Goal: Task Accomplishment & Management: Manage account settings

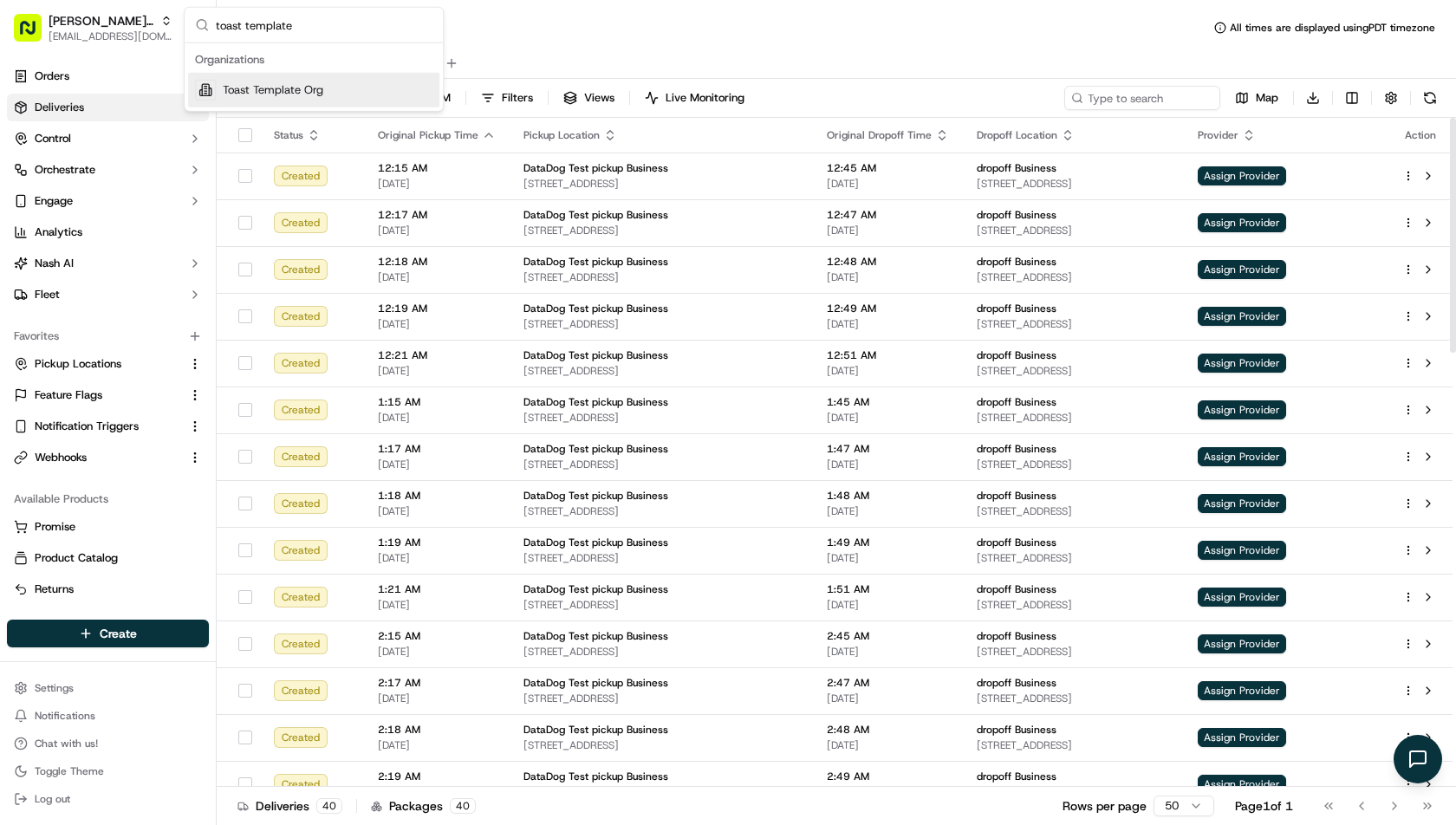
type input "toast template"
click at [285, 87] on span "Toast Template Org" at bounding box center [273, 89] width 100 height 16
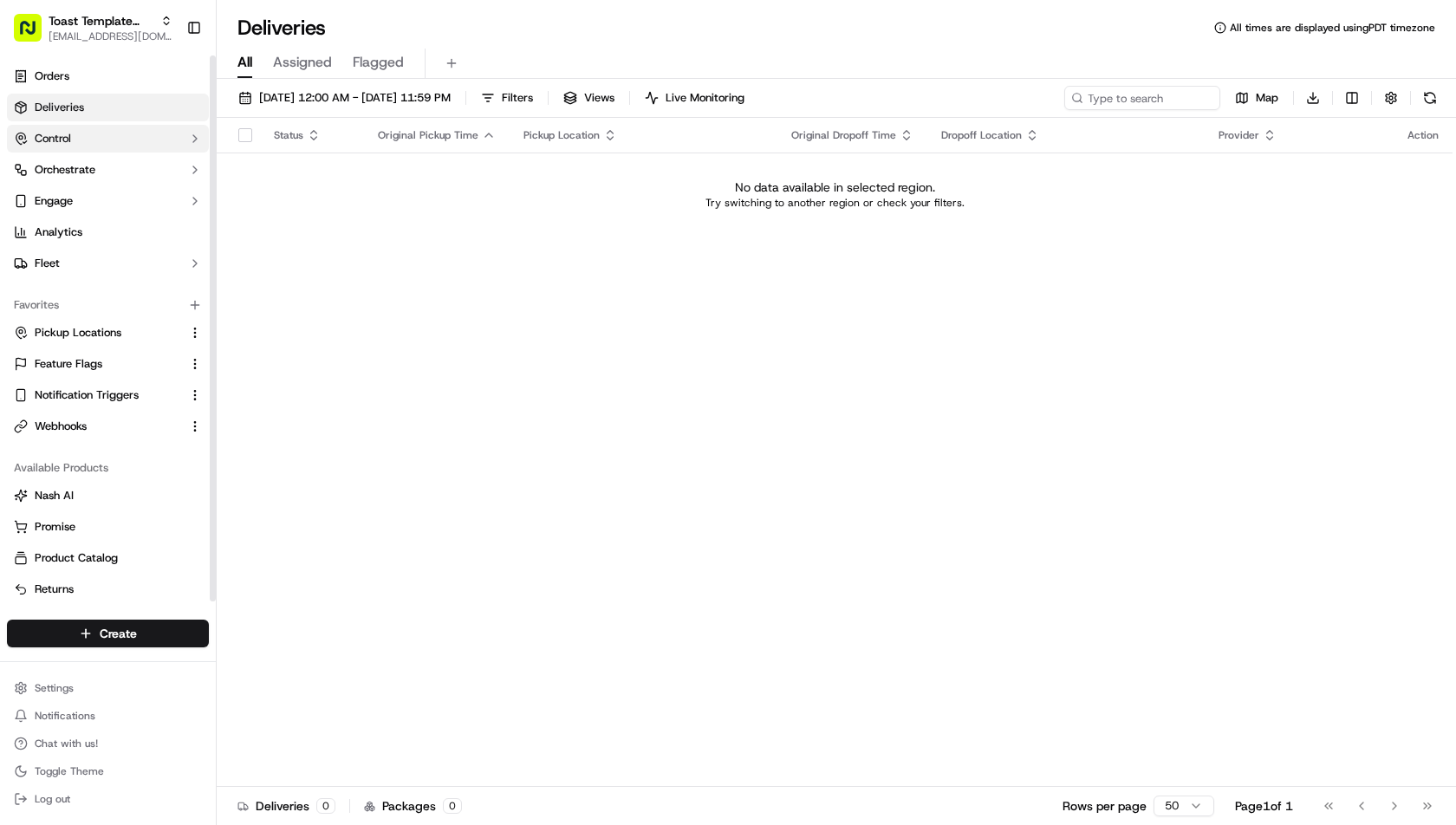
click at [62, 135] on span "Control" at bounding box center [53, 138] width 36 height 16
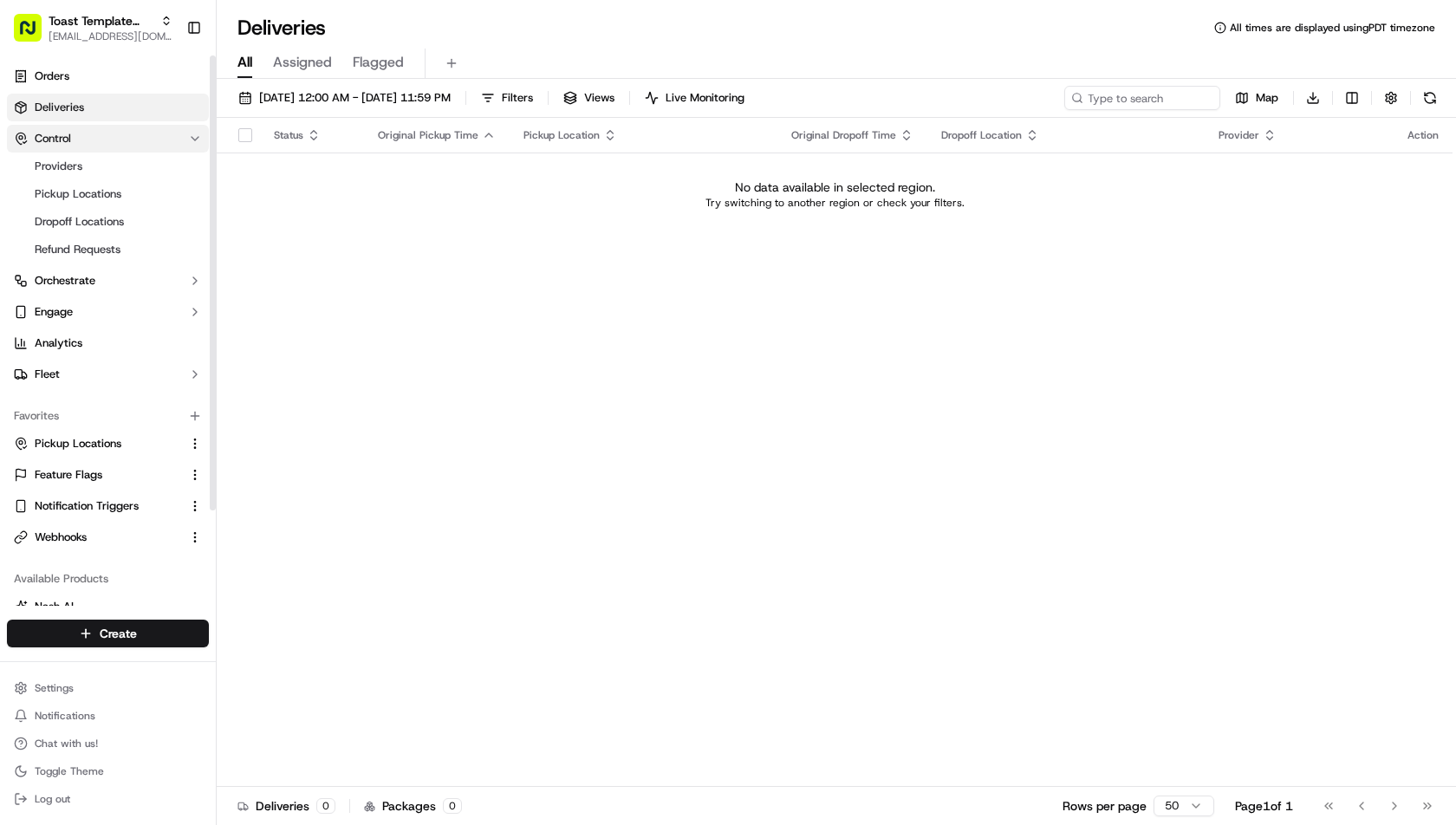
click at [72, 131] on button "Control" at bounding box center [108, 138] width 202 height 28
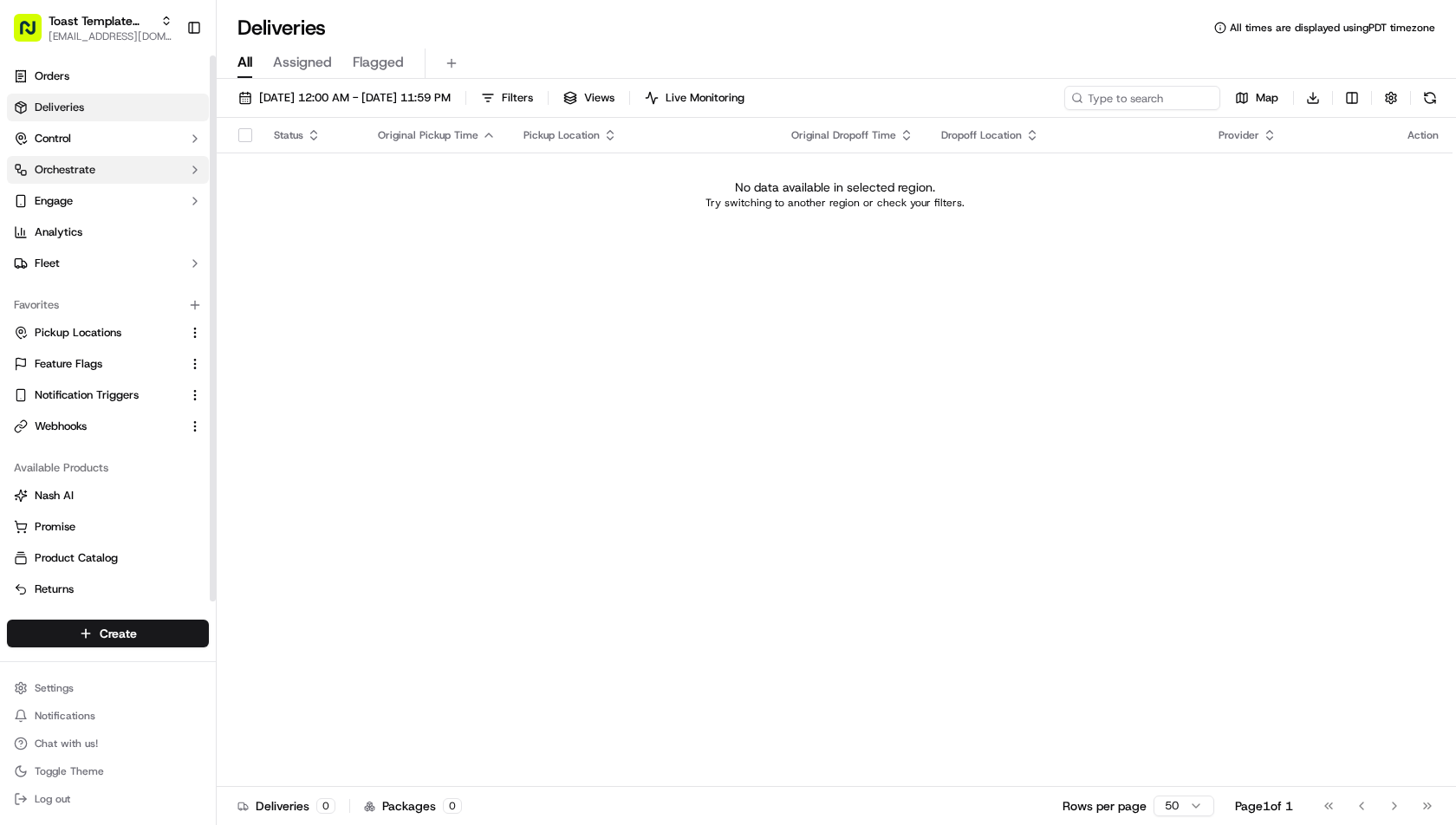
click at [82, 178] on button "Orchestrate" at bounding box center [108, 170] width 202 height 28
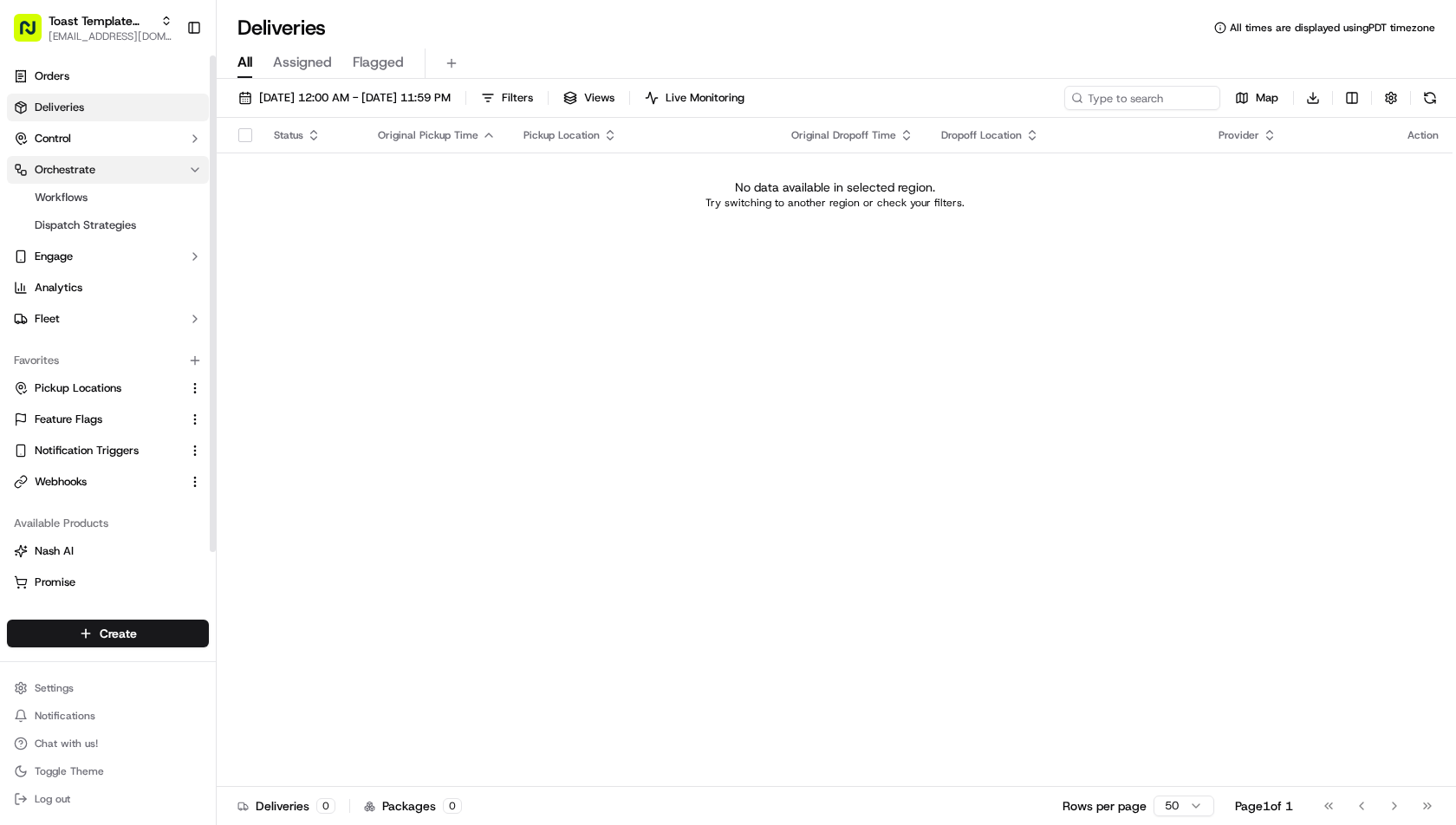
click at [82, 178] on button "Orchestrate" at bounding box center [108, 170] width 202 height 28
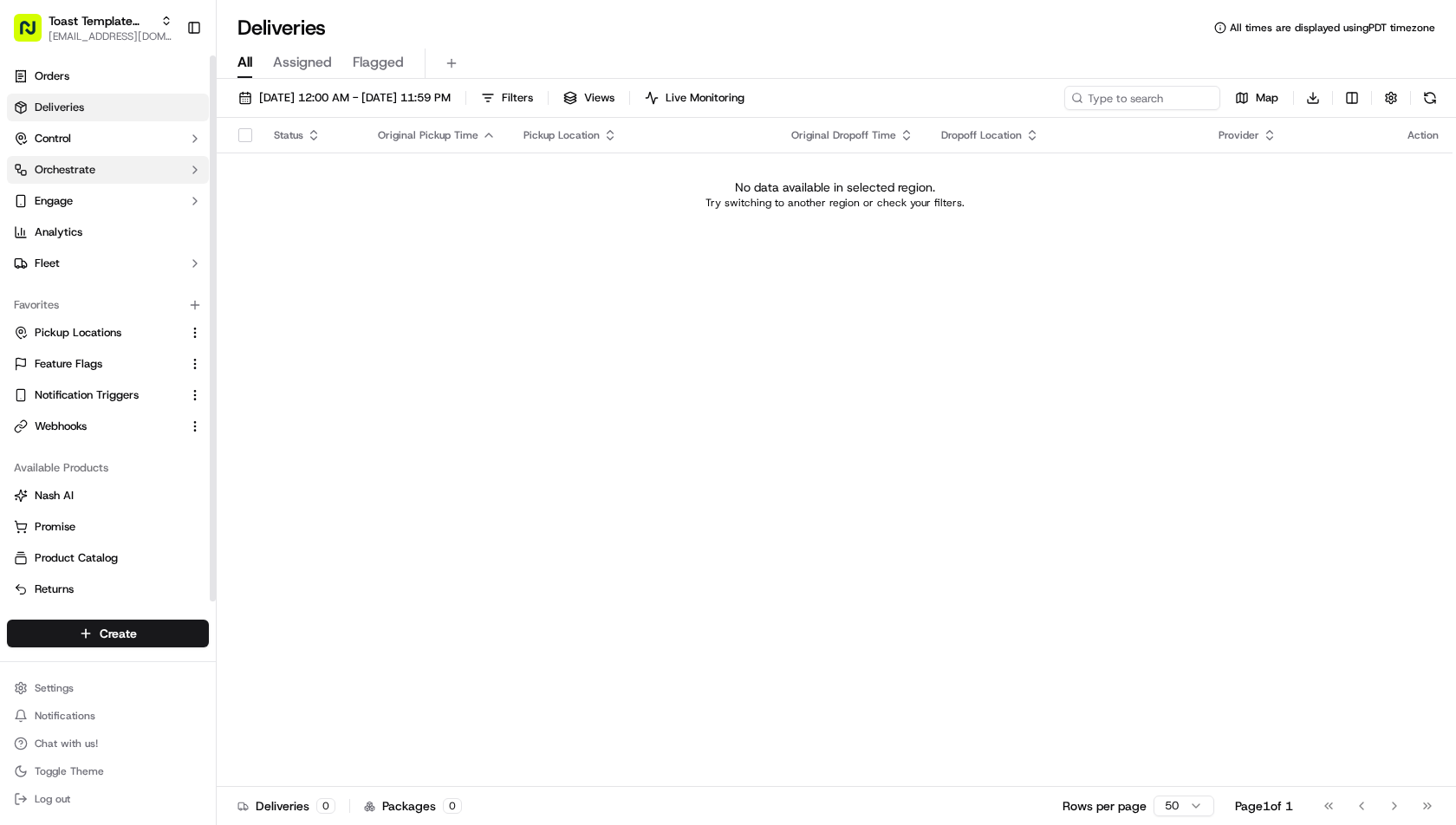
click at [82, 178] on button "Orchestrate" at bounding box center [108, 170] width 202 height 28
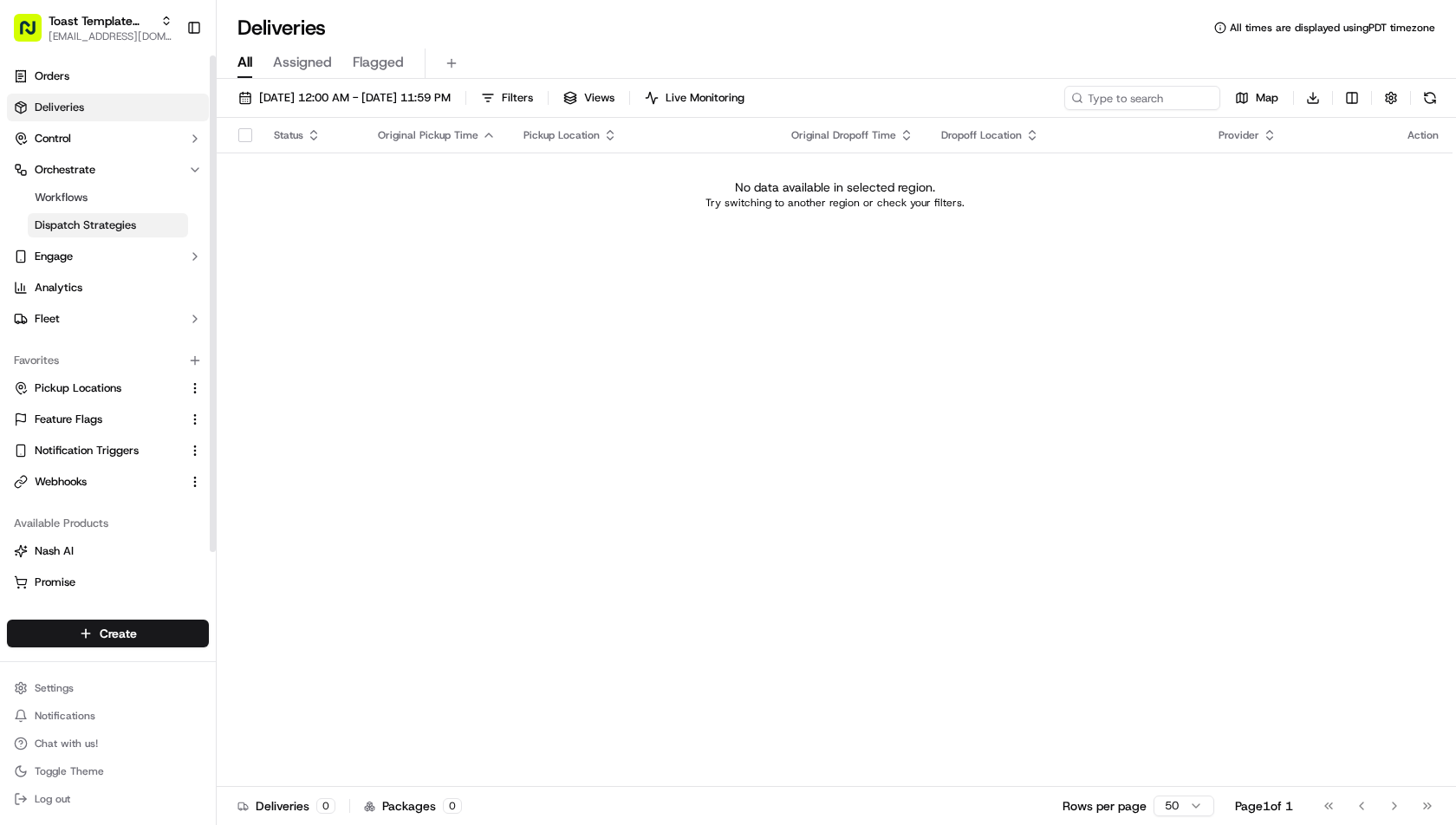
click at [100, 216] on link "Dispatch Strategies" at bounding box center [108, 225] width 160 height 24
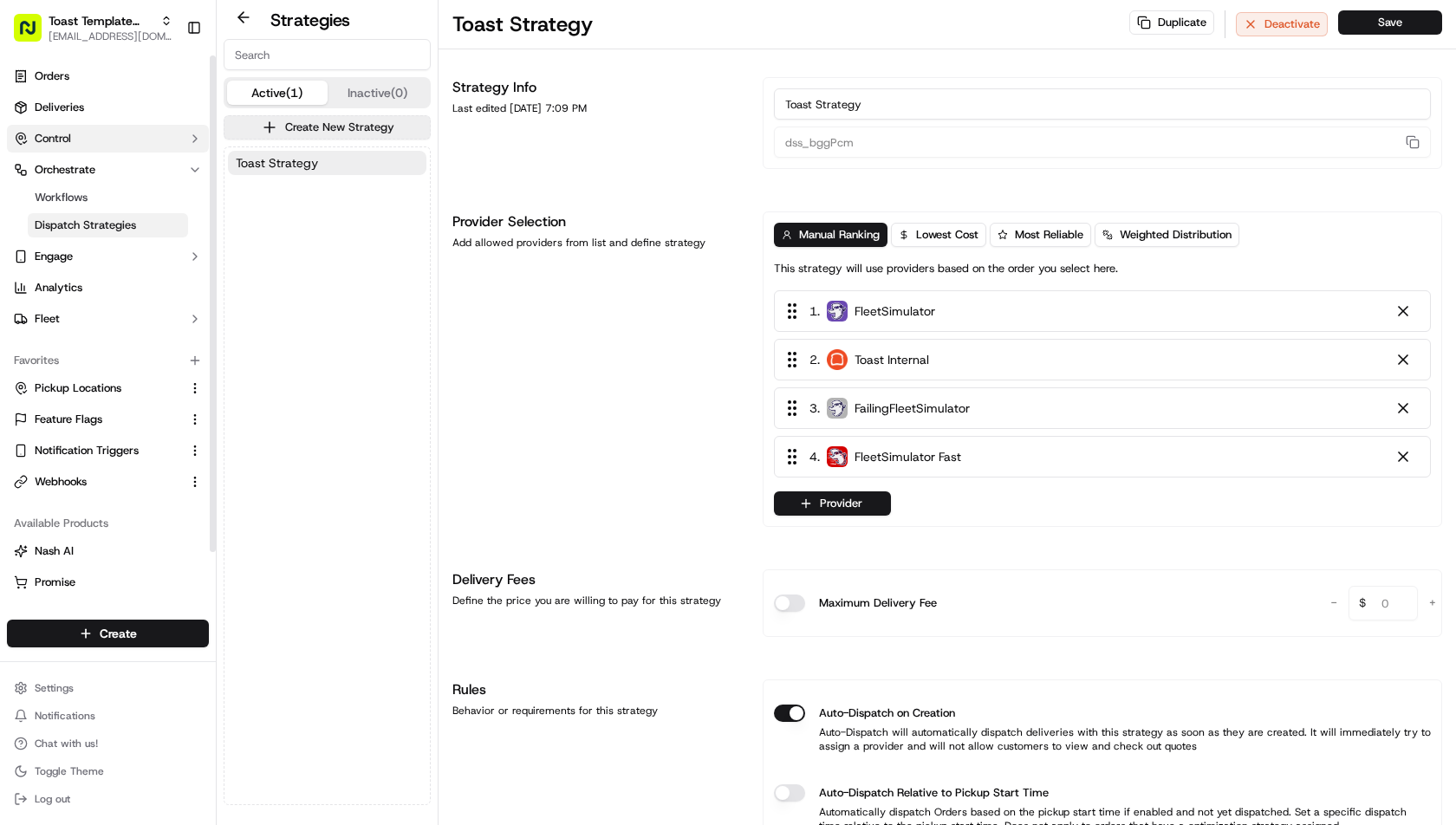
click at [88, 125] on button "Control" at bounding box center [108, 138] width 202 height 28
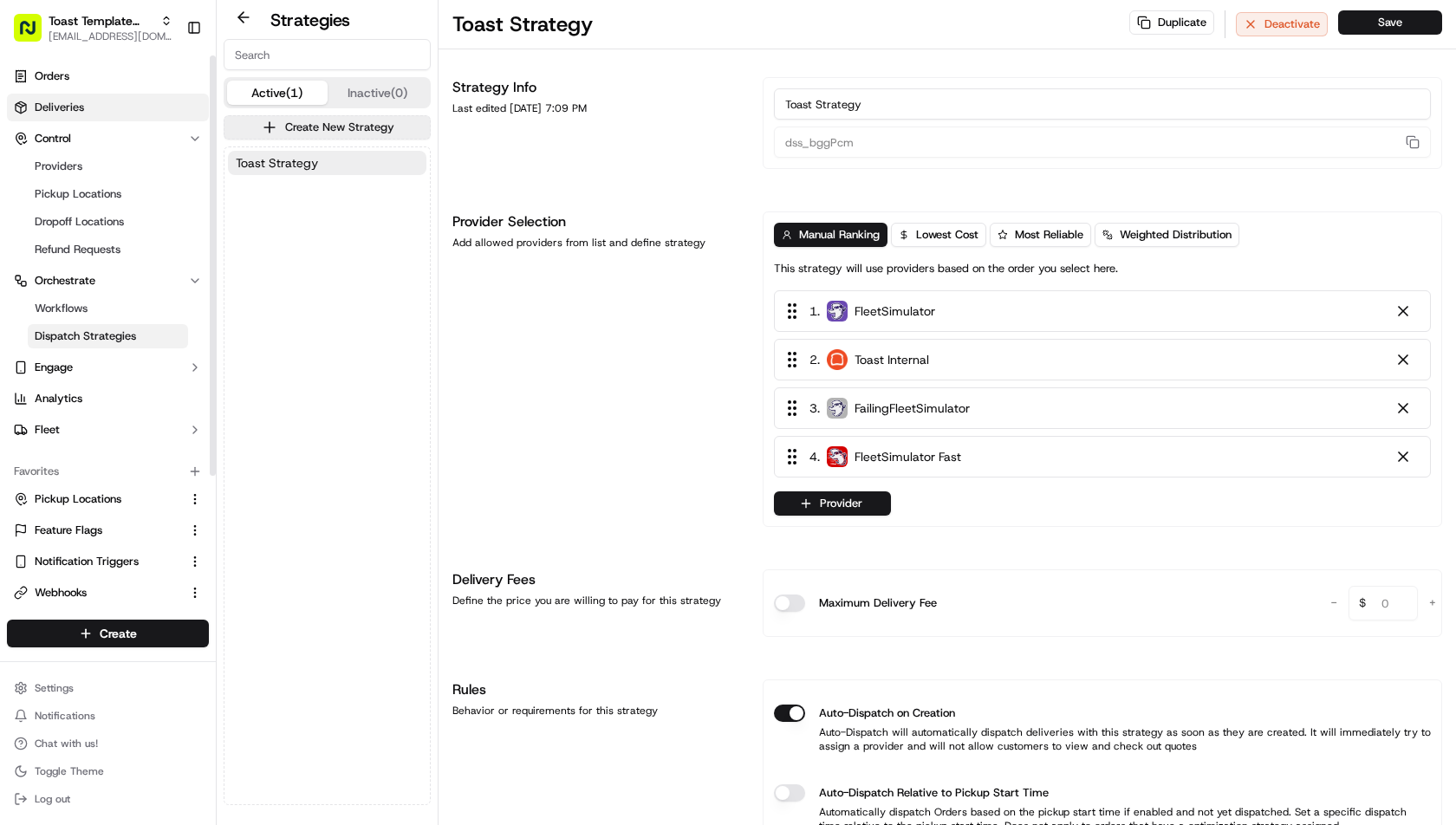
click at [58, 104] on span "Deliveries" at bounding box center [60, 107] width 50 height 16
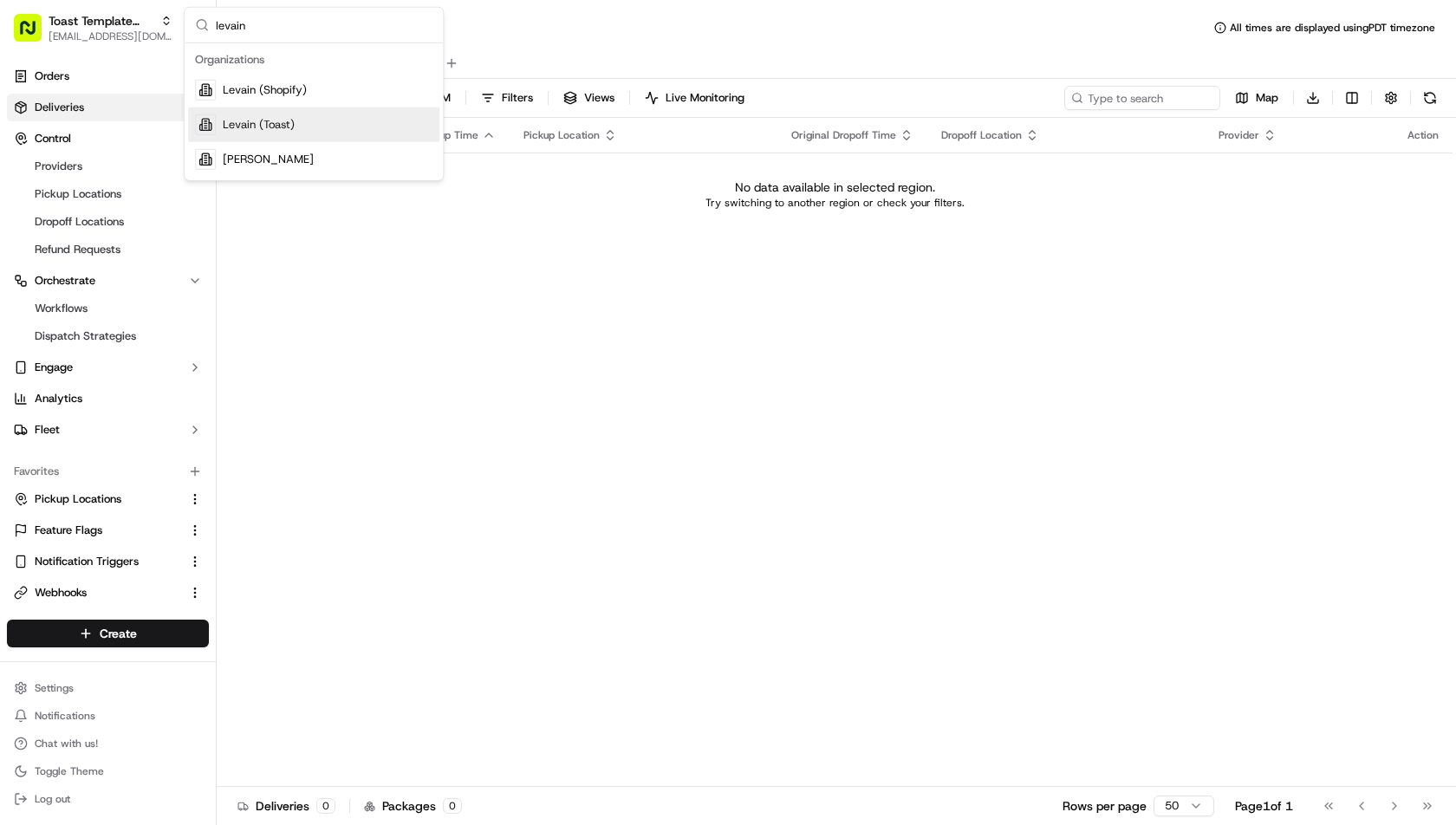
type input "levain"
click at [297, 121] on div "Levain (Toast)" at bounding box center [313, 125] width 252 height 35
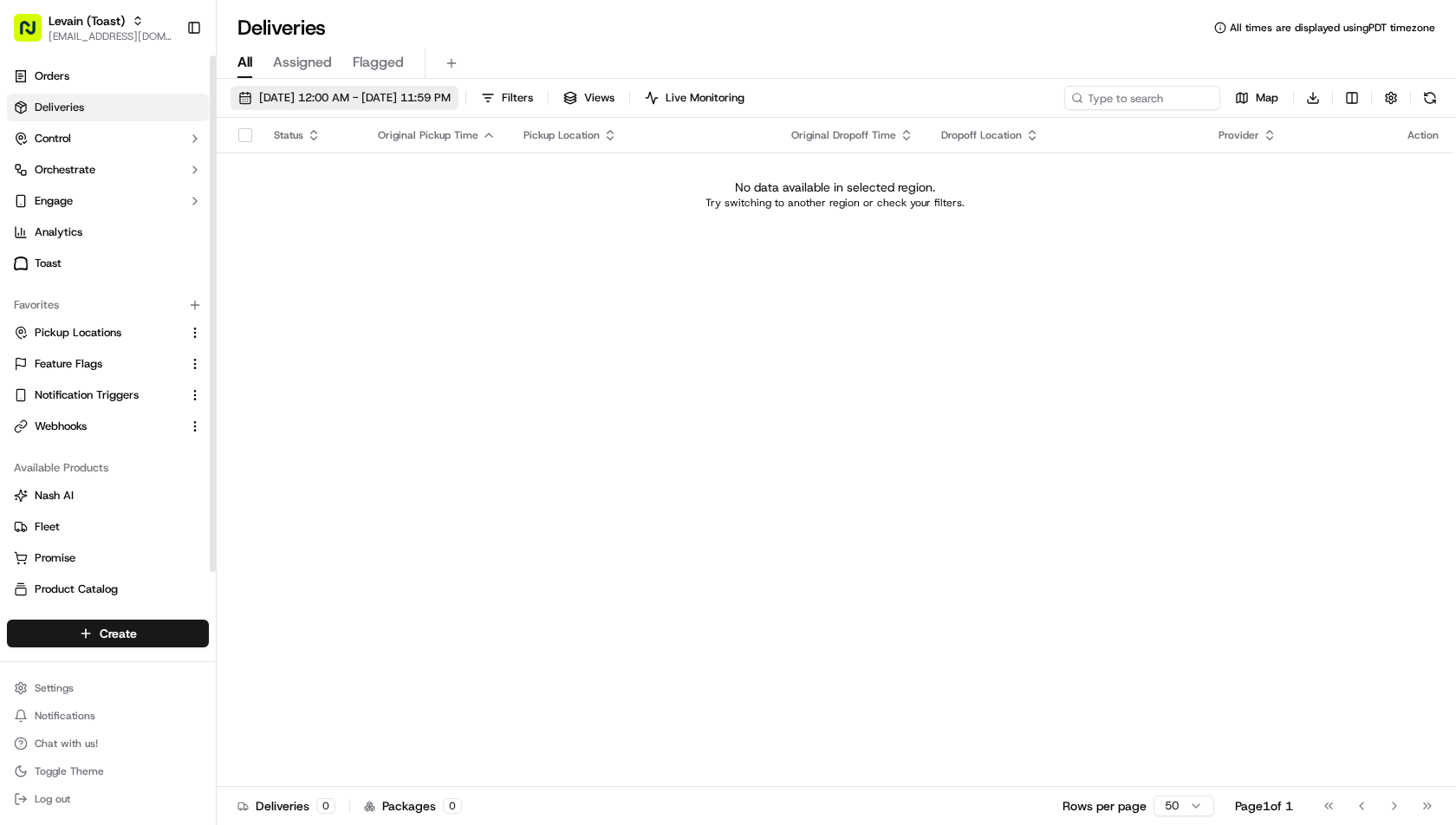
click at [341, 98] on span "09/15/2025 12:00 AM - 09/15/2025 11:59 PM" at bounding box center [355, 98] width 192 height 16
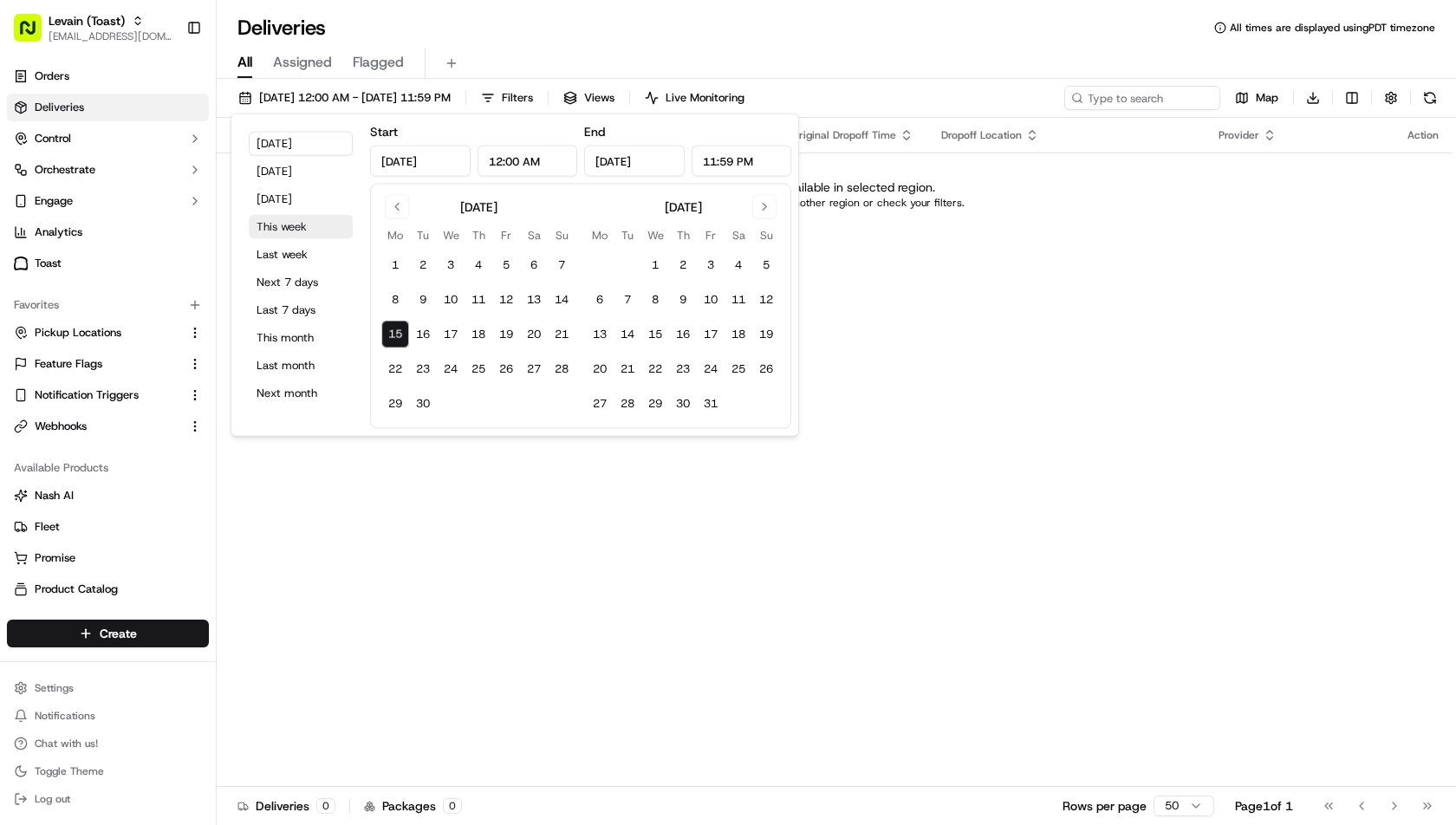
click at [314, 225] on button "This week" at bounding box center [300, 227] width 104 height 24
type input "Sep 21, 2025"
click at [404, 575] on div "Status Original Pickup Time Pickup Location Original Dropoff Time Dropoff Locat…" at bounding box center [834, 453] width 1236 height 669
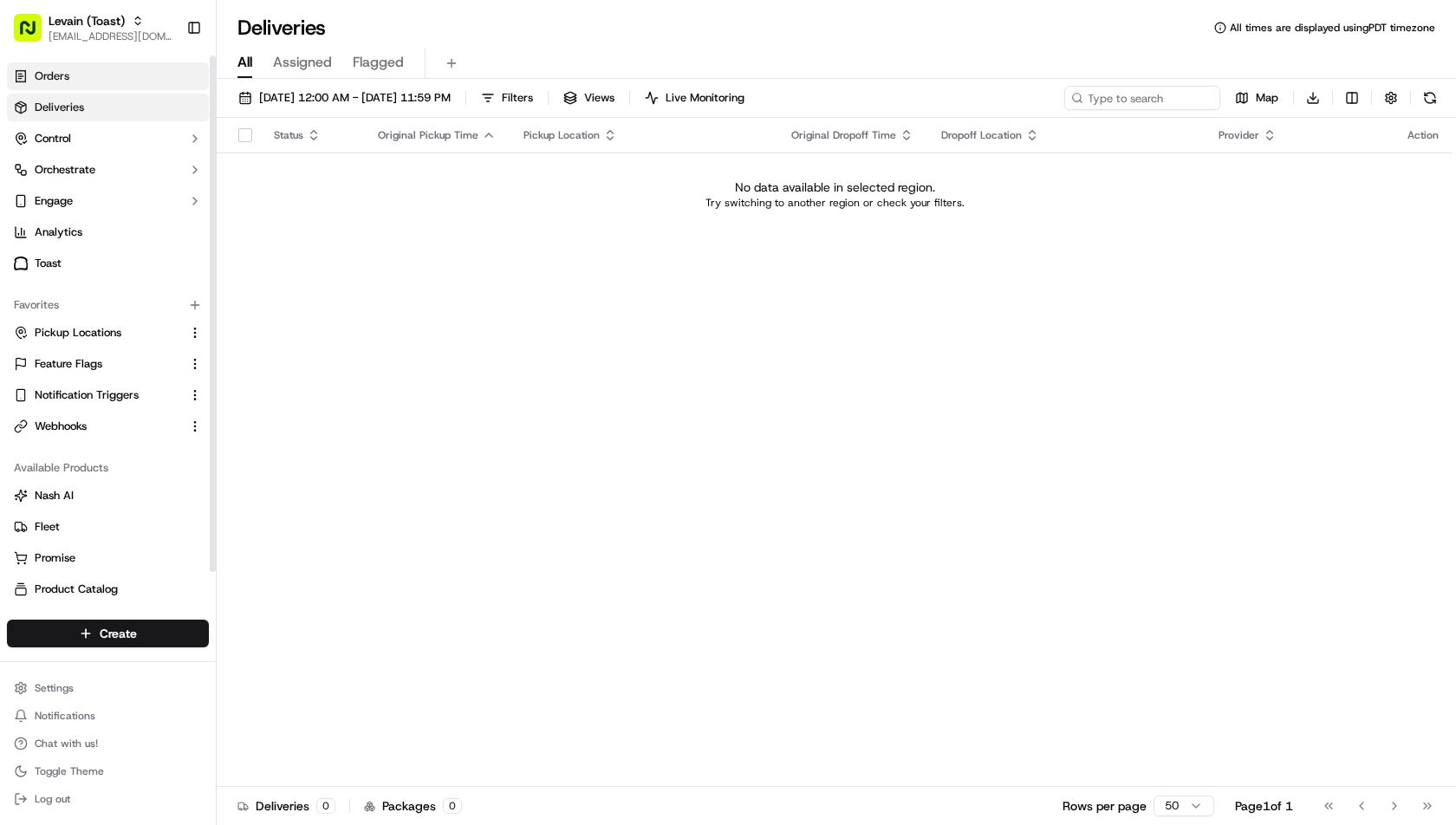
click at [108, 80] on link "Orders" at bounding box center [108, 77] width 202 height 28
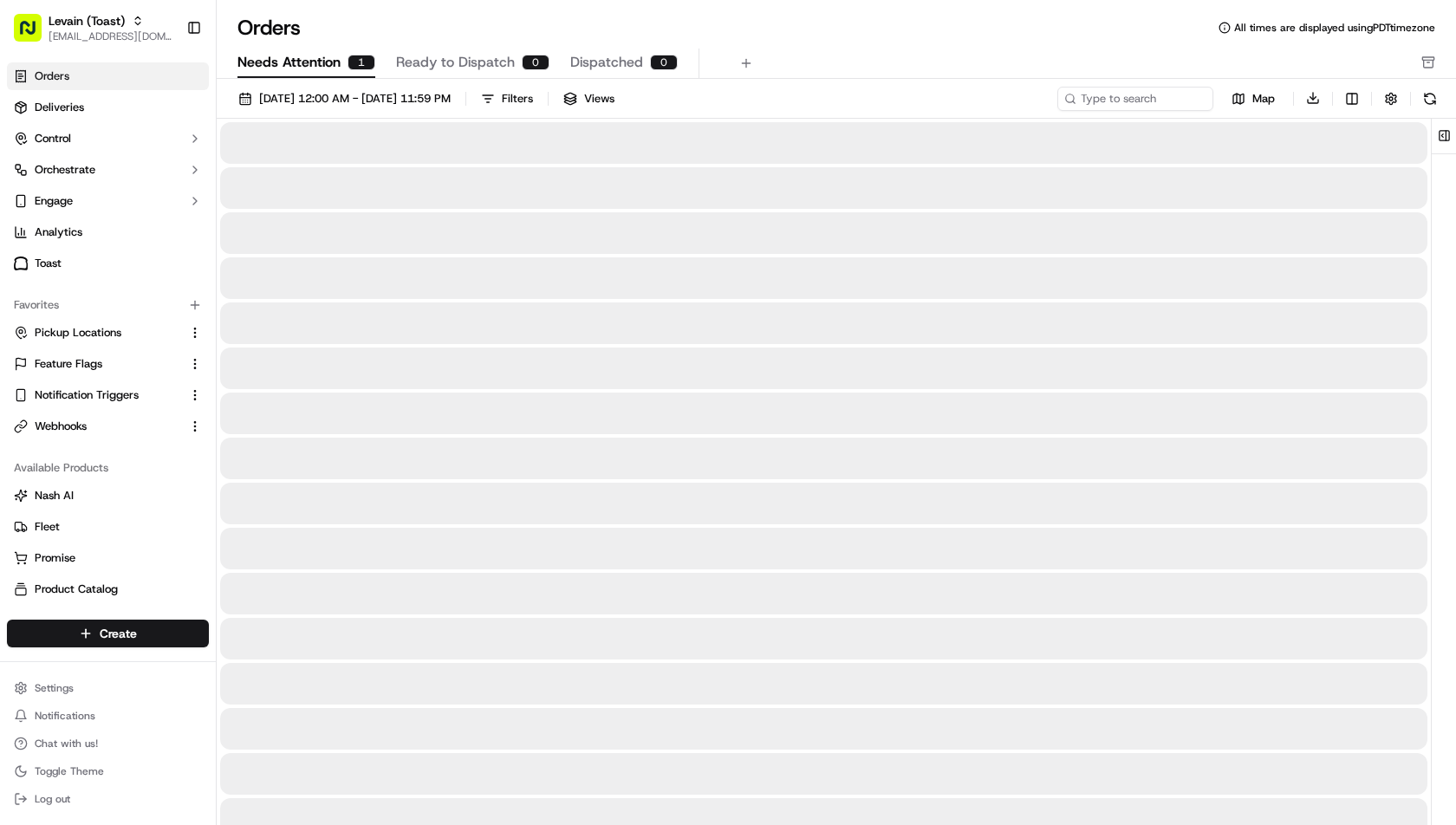
click at [289, 65] on span "Needs Attention" at bounding box center [289, 62] width 103 height 21
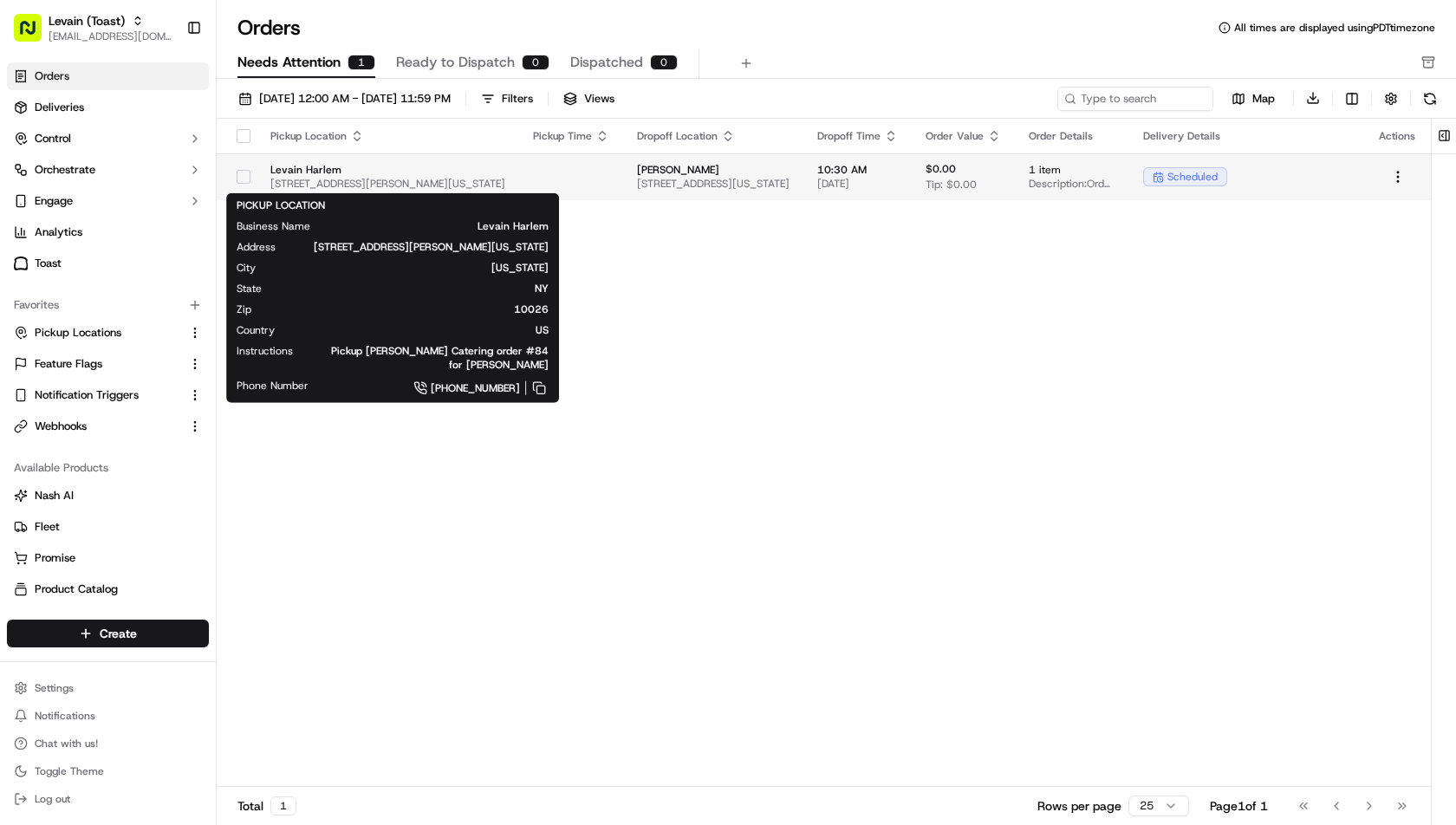
click at [484, 177] on span "[STREET_ADDRESS][PERSON_NAME][US_STATE]" at bounding box center [387, 183] width 235 height 14
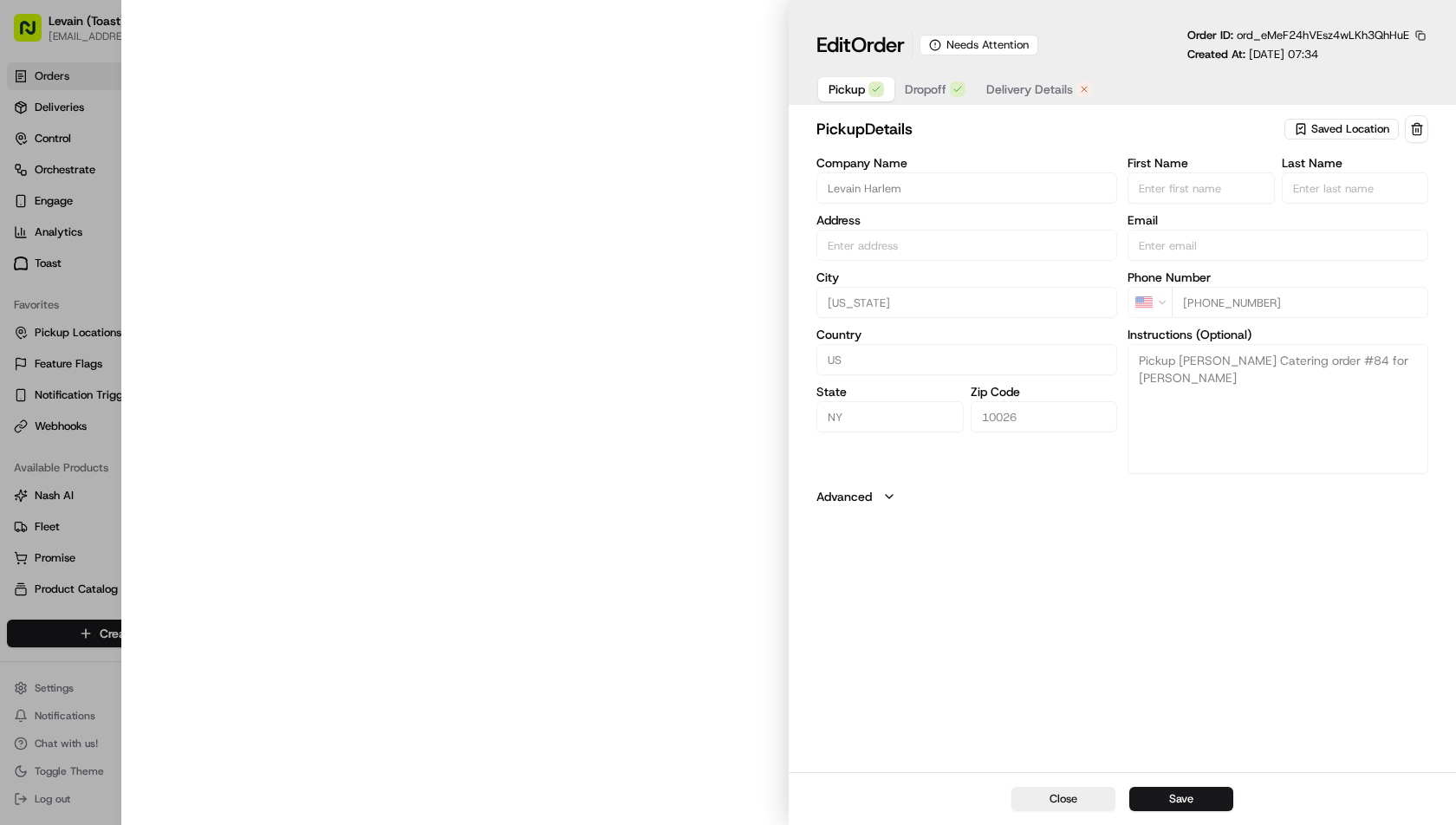
type input "[STREET_ADDRESS][PERSON_NAME][US_STATE]"
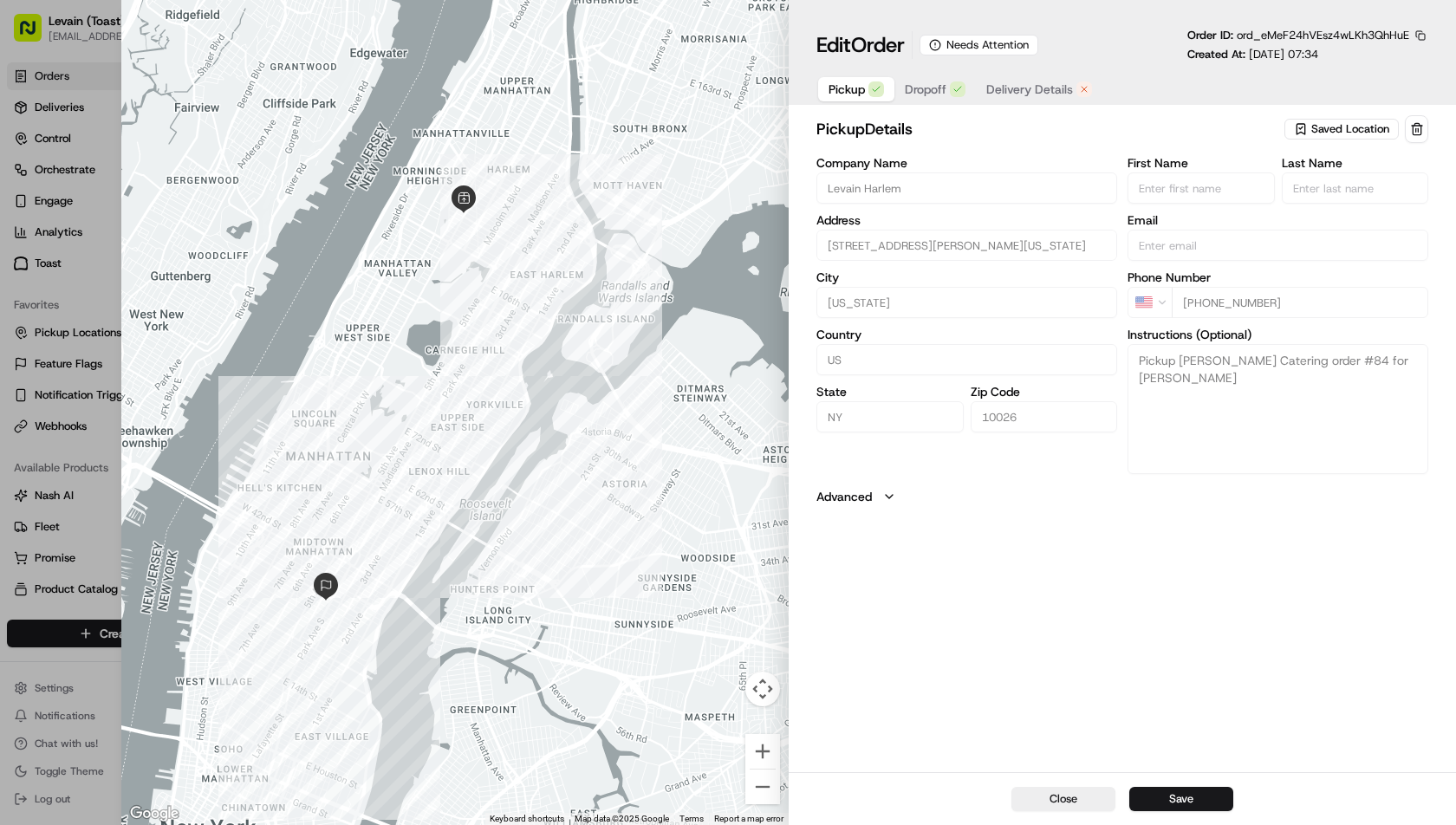
click at [939, 89] on span "Dropoff" at bounding box center [925, 88] width 41 height 18
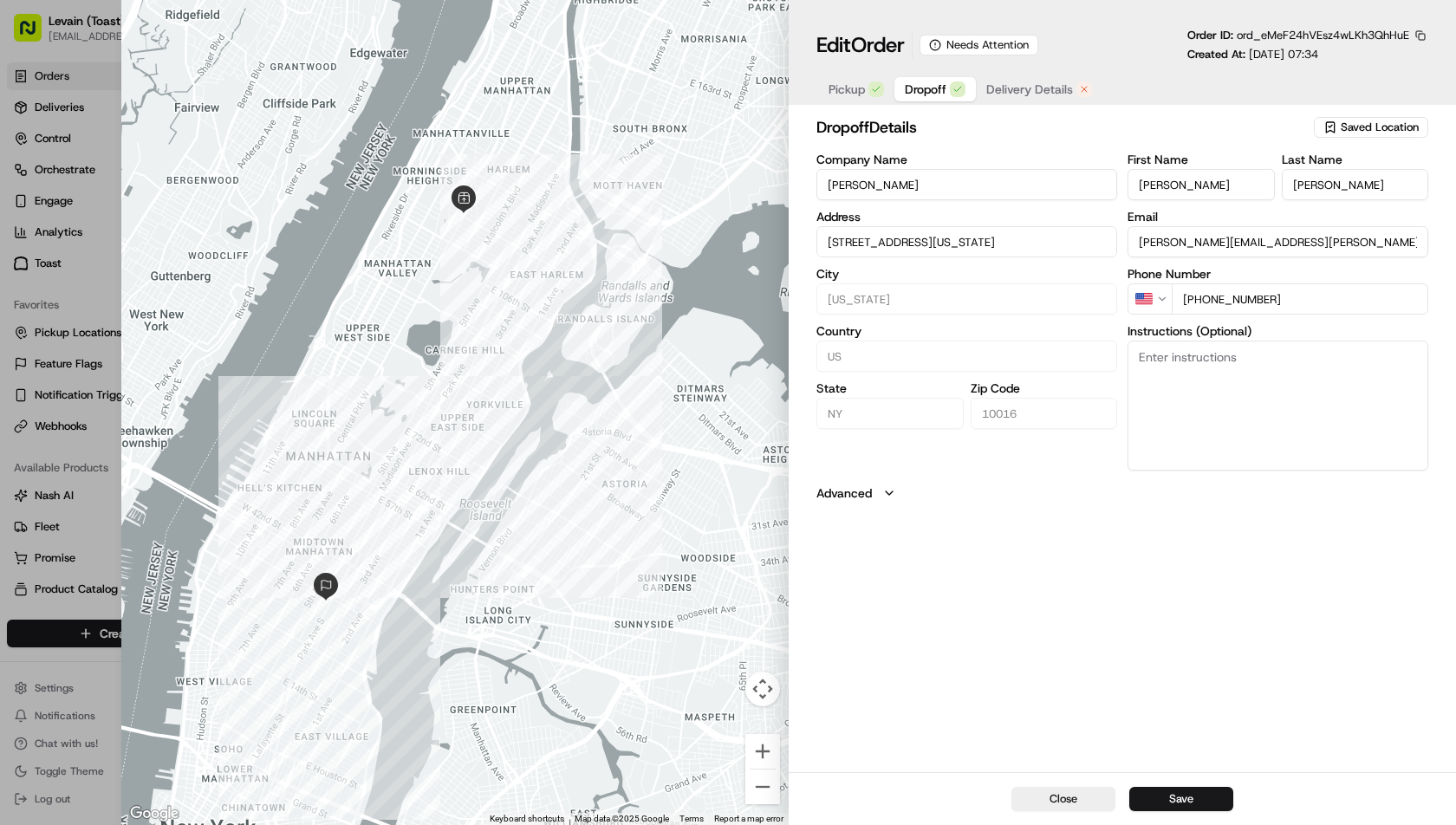
click at [1032, 85] on span "Delivery Details" at bounding box center [1029, 88] width 87 height 18
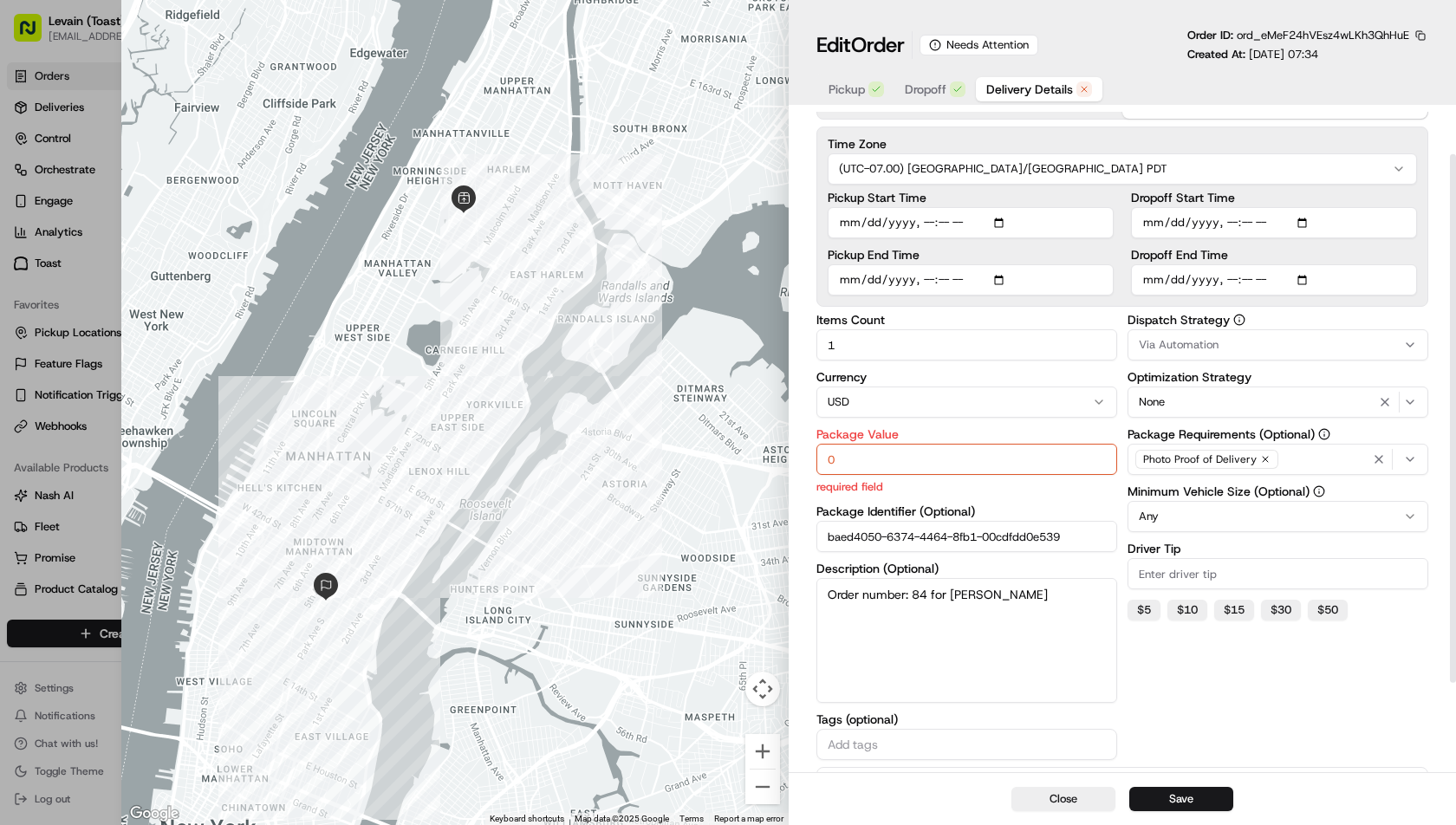
scroll to position [55, 0]
click at [90, 298] on div at bounding box center [728, 412] width 1456 height 825
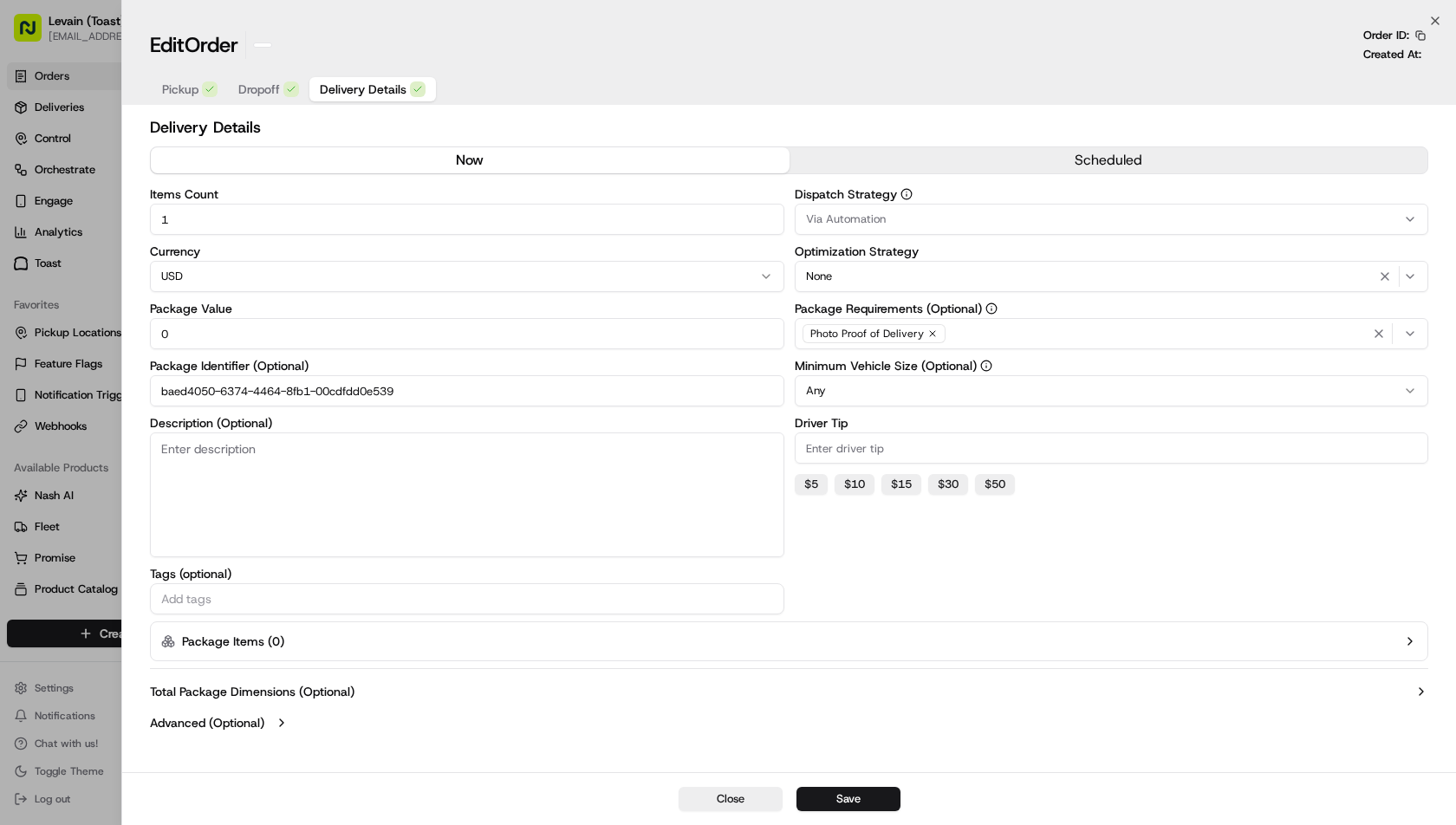
scroll to position [0, 0]
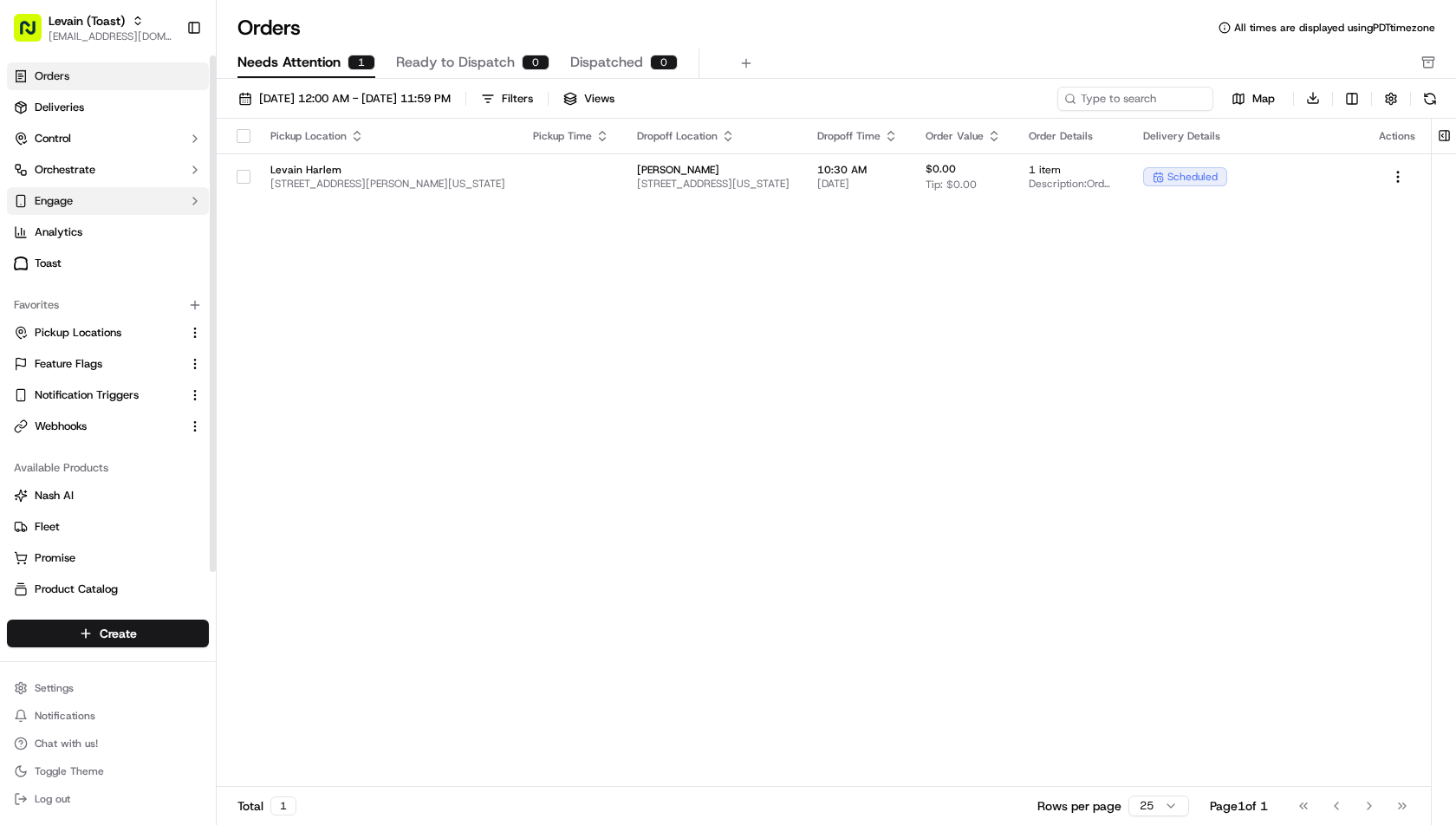
click at [81, 198] on button "Engage" at bounding box center [108, 201] width 202 height 28
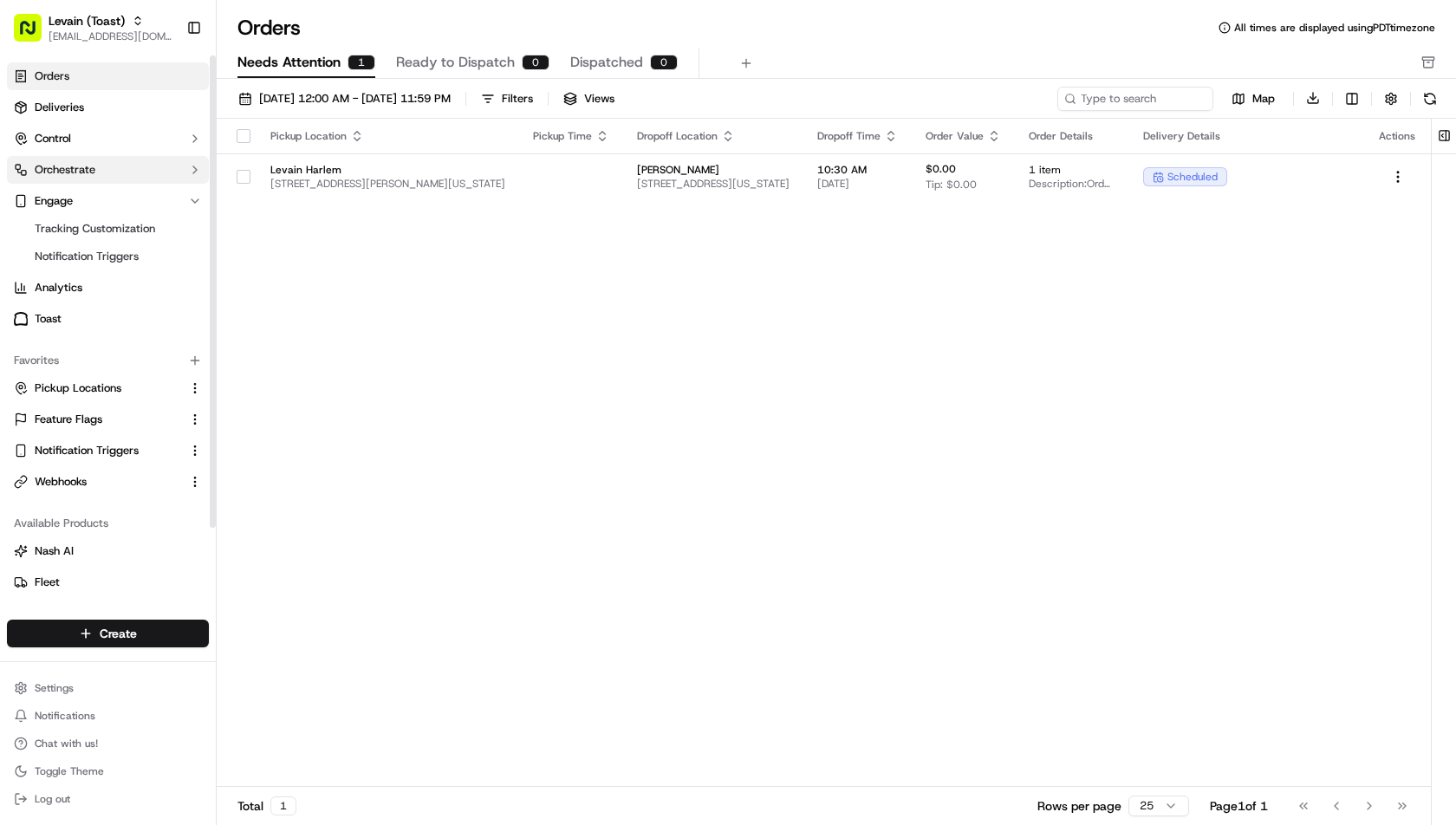
click at [107, 180] on button "Orchestrate" at bounding box center [108, 170] width 202 height 28
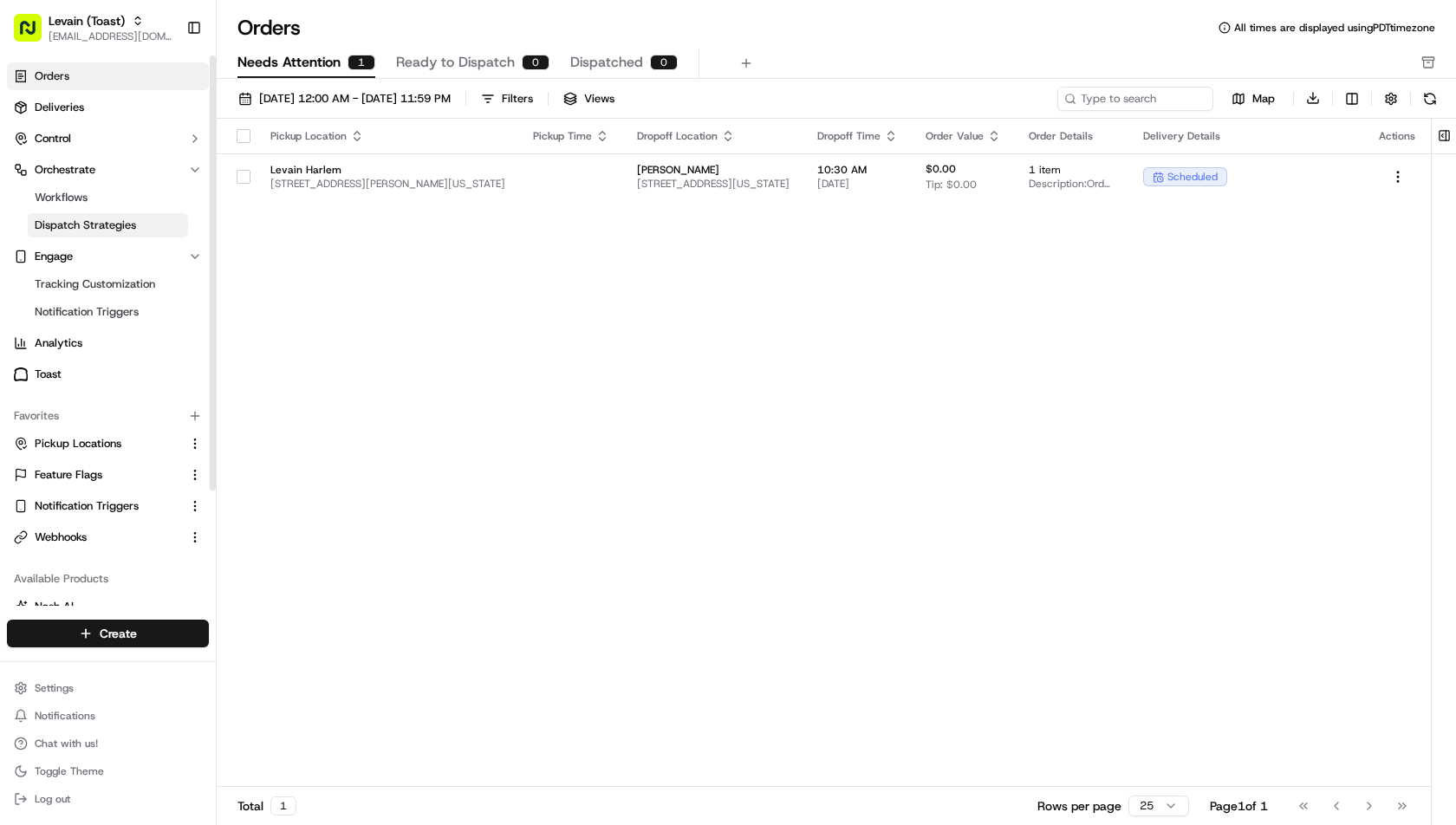
click at [114, 235] on link "Dispatch Strategies" at bounding box center [108, 225] width 160 height 24
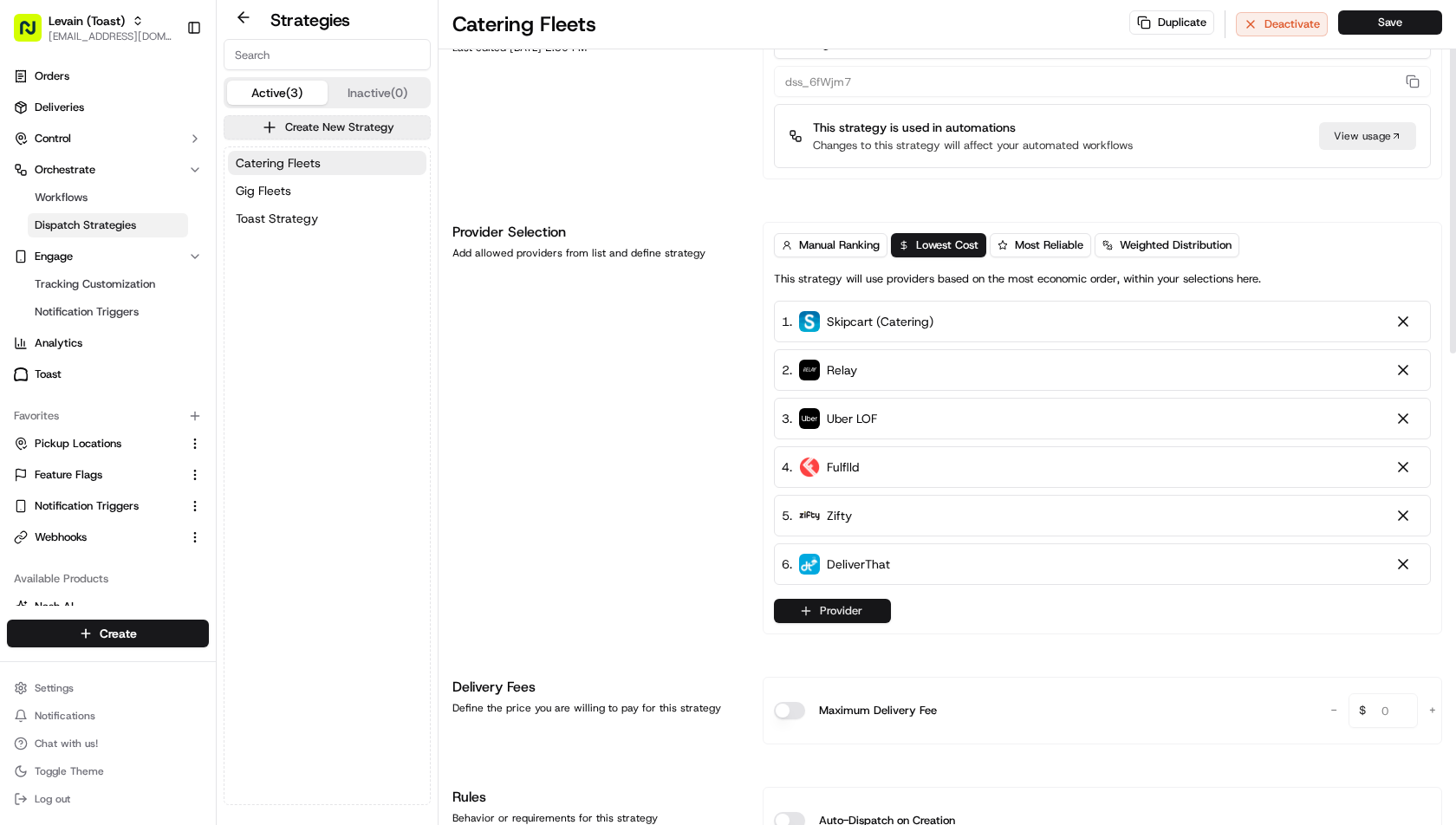
scroll to position [41, 0]
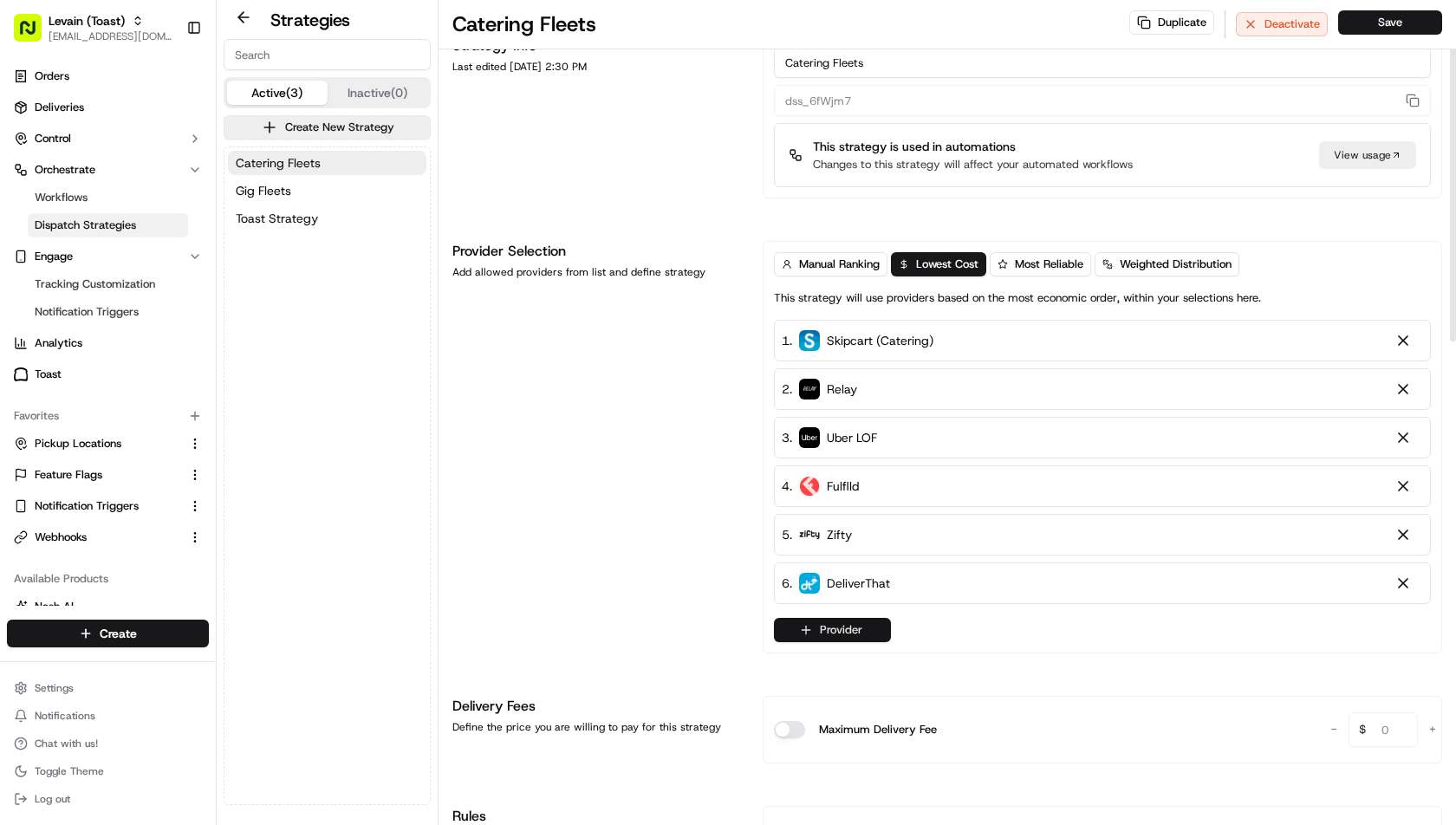
click at [828, 623] on button "Provider" at bounding box center [832, 630] width 117 height 24
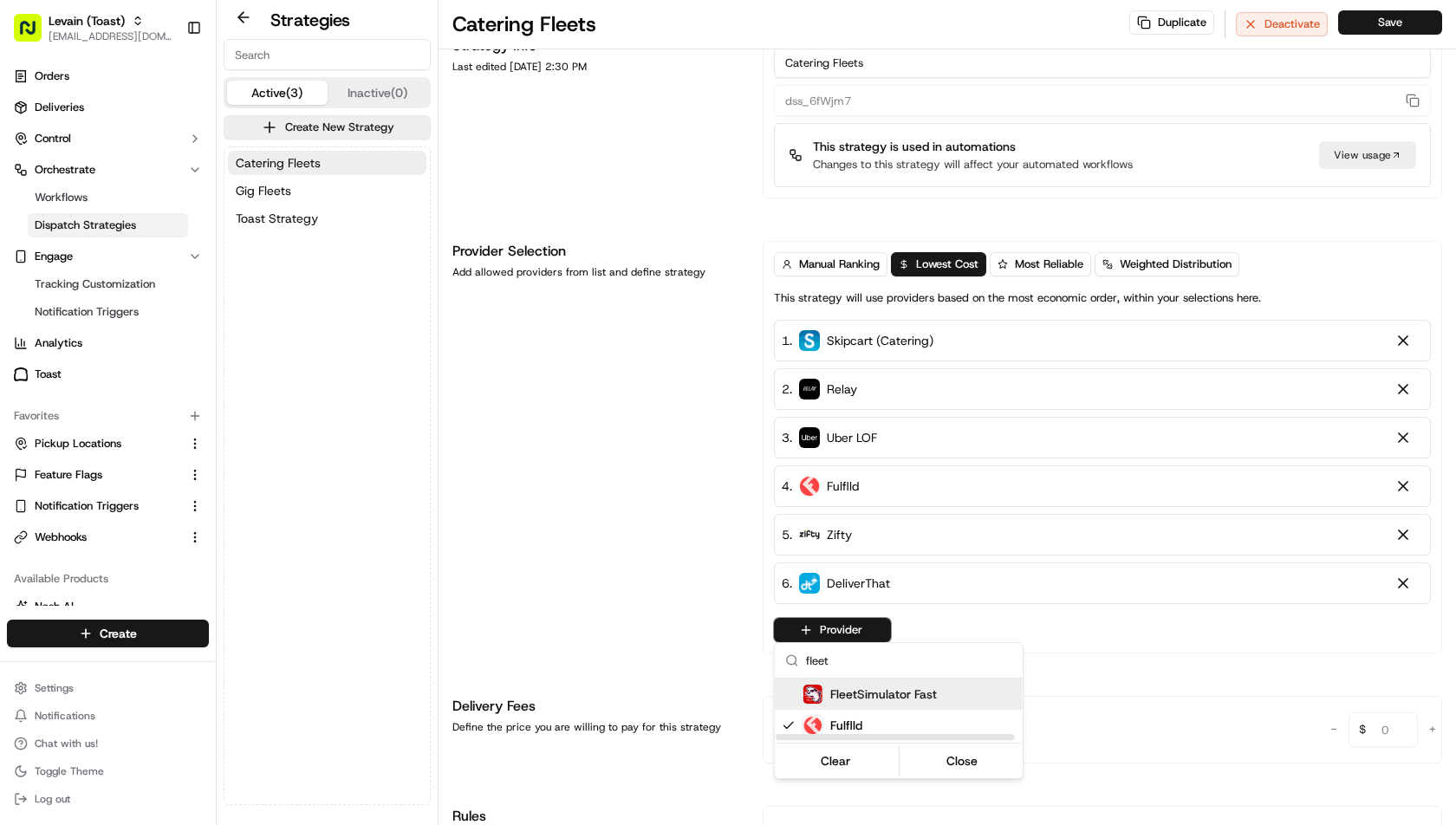
type input "fleet"
click at [874, 694] on span "FleetSimulator Fast" at bounding box center [884, 694] width 107 height 18
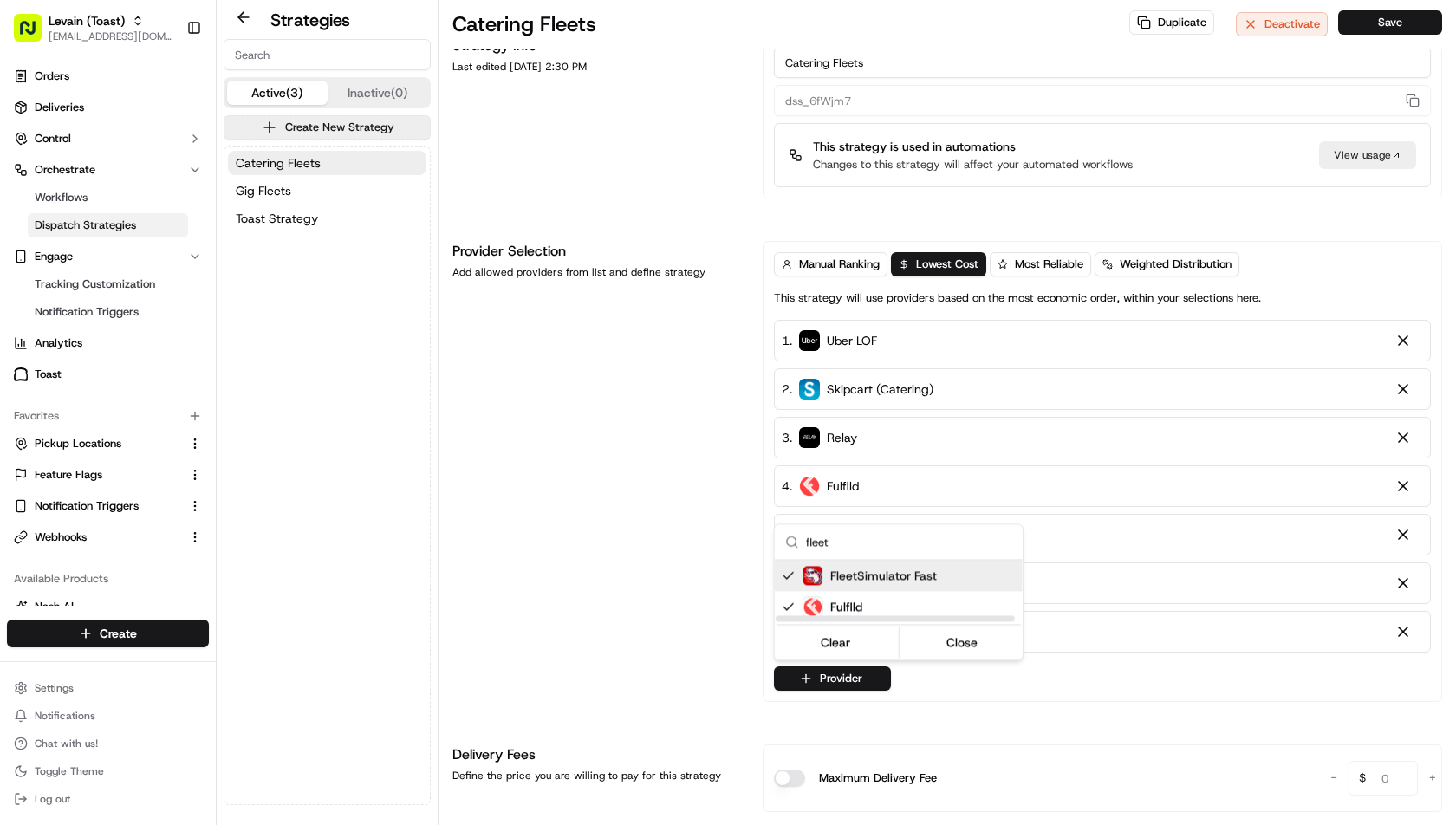
click at [716, 574] on html "Levain (Toast) ihssan@usenash.com Toggle Sidebar Orders Deliveries Control Orch…" at bounding box center [728, 412] width 1456 height 825
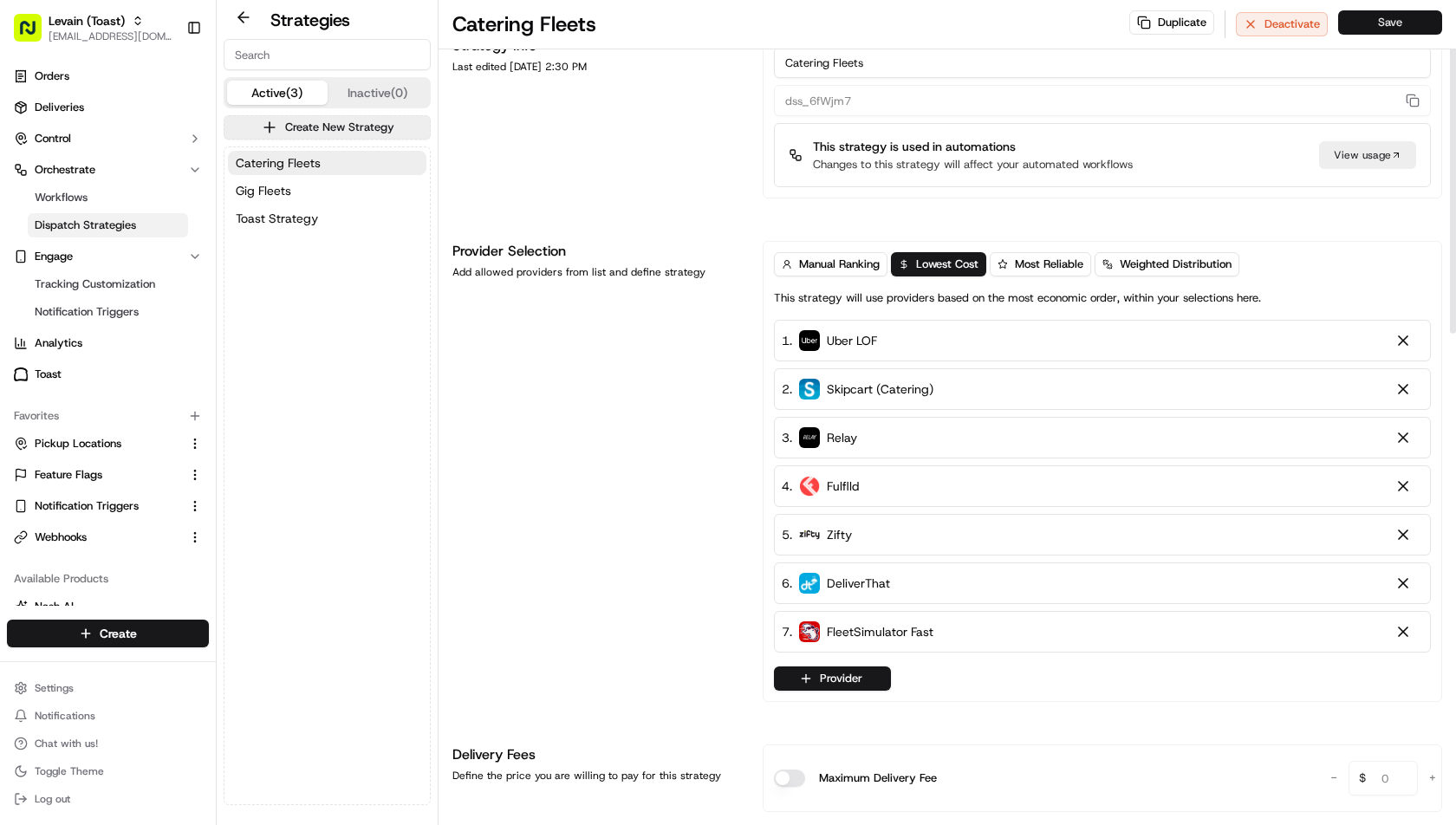
click at [1387, 21] on button "Save" at bounding box center [1390, 22] width 104 height 24
click at [648, 410] on div "Provider Selection Add allowed providers from list and define strategy" at bounding box center [597, 471] width 289 height 461
click at [119, 100] on link "Deliveries" at bounding box center [108, 108] width 202 height 28
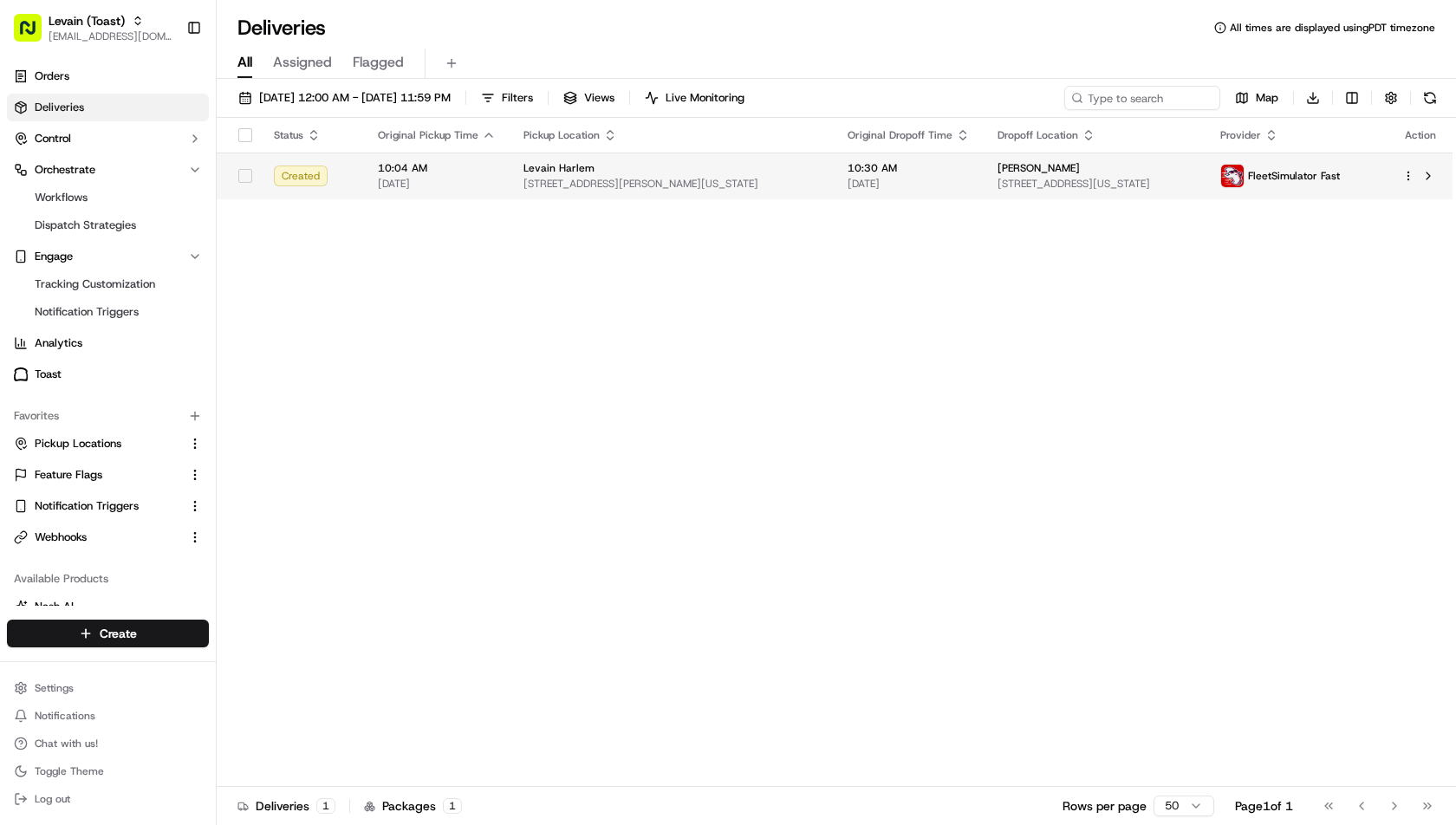
click at [434, 192] on td "10:04 AM 09/15/2025" at bounding box center [437, 175] width 146 height 47
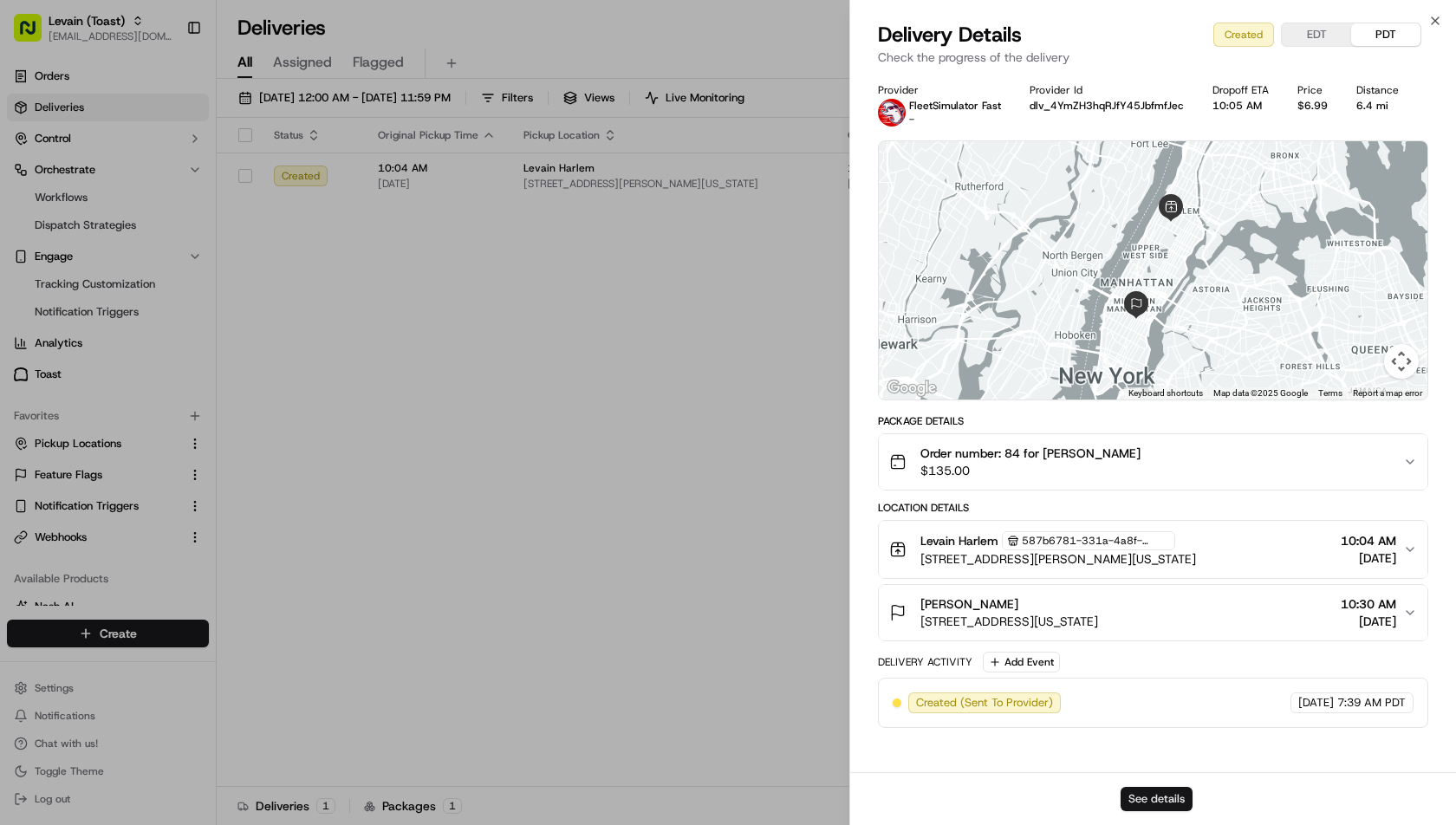
click at [1148, 794] on button "See details" at bounding box center [1157, 799] width 72 height 24
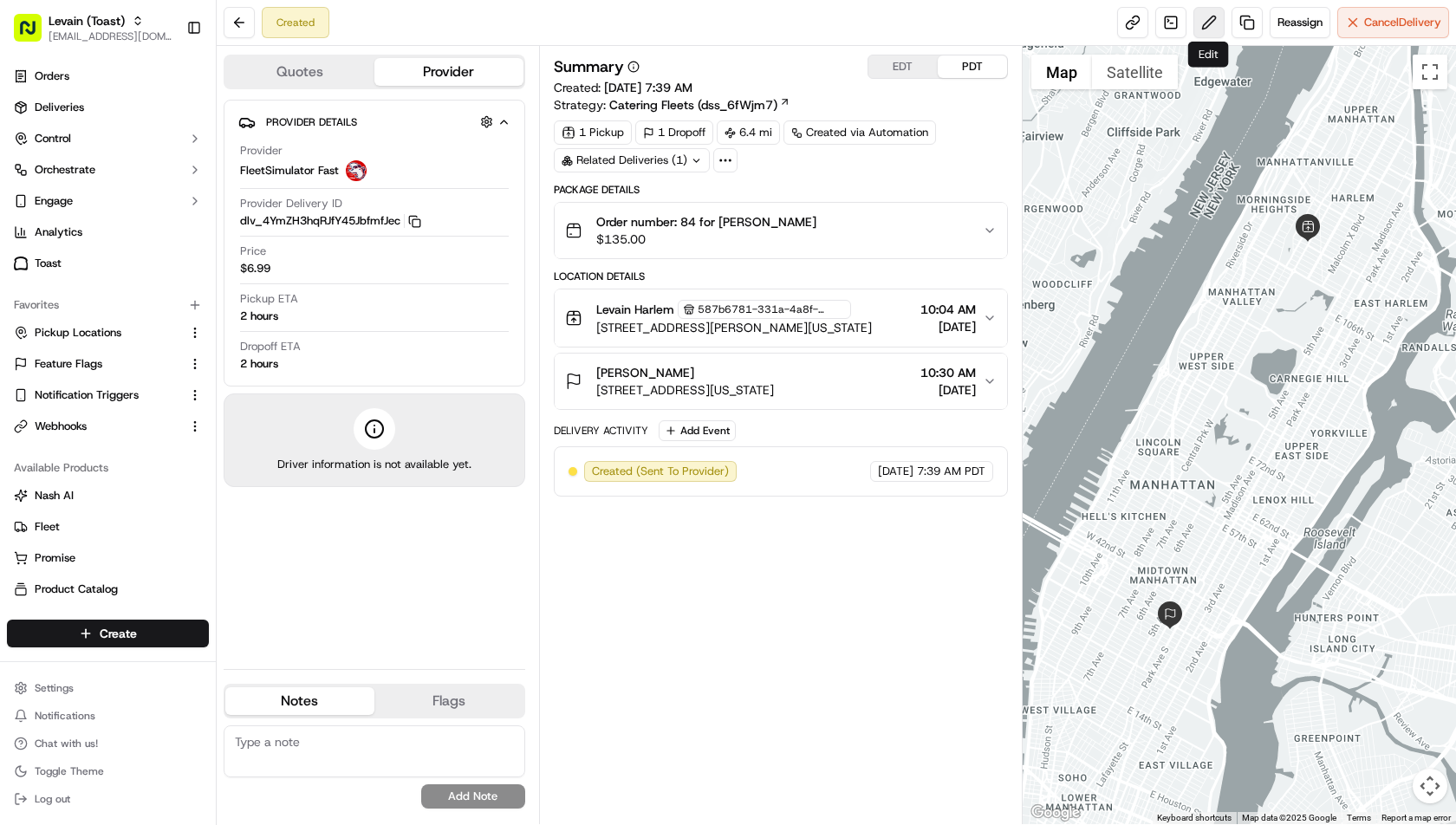
click at [1213, 20] on button at bounding box center [1209, 23] width 31 height 31
